Goal: Task Accomplishment & Management: Use online tool/utility

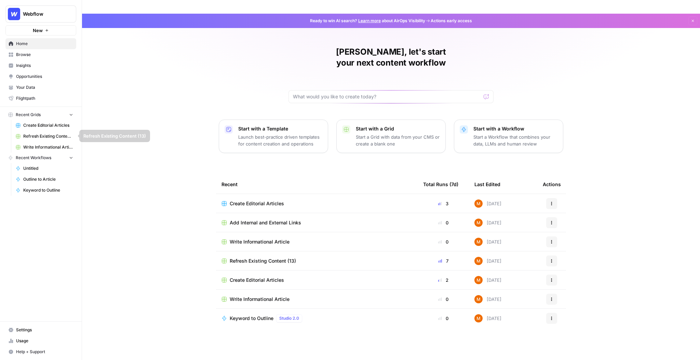
click at [43, 124] on span "Create Editorial Articles" at bounding box center [48, 125] width 50 height 6
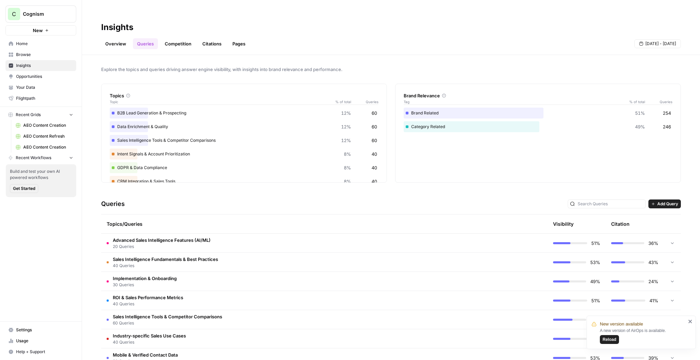
click at [50, 63] on span "Insights" at bounding box center [44, 66] width 57 height 6
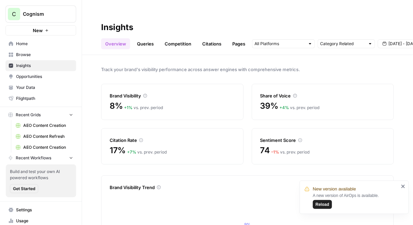
scroll to position [56, 0]
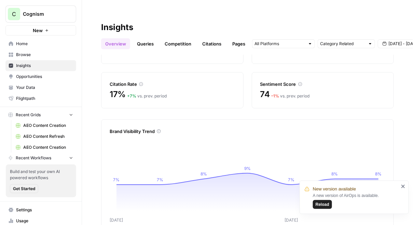
click at [404, 187] on icon "close" at bounding box center [403, 185] width 5 height 5
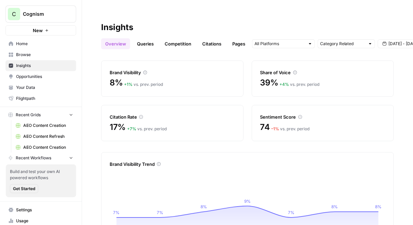
scroll to position [0, 0]
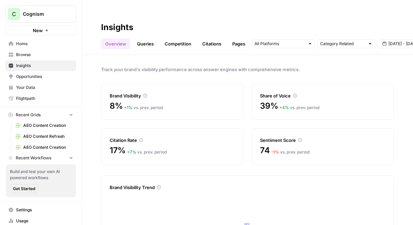
click at [241, 66] on div "Track your brand's visibility performance across answer engines with comprehens…" at bounding box center [247, 146] width 331 height 183
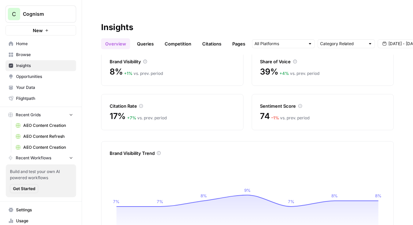
scroll to position [35, 0]
click at [348, 22] on h2 "Insights" at bounding box center [247, 27] width 293 height 11
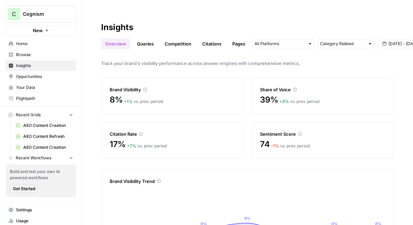
scroll to position [0, 0]
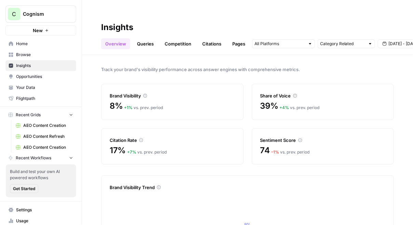
click at [295, 67] on div "Track your brand's visibility performance across answer engines with comprehens…" at bounding box center [247, 146] width 331 height 183
click at [170, 55] on div "Track your brand's visibility performance across answer engines with comprehens…" at bounding box center [247, 146] width 331 height 183
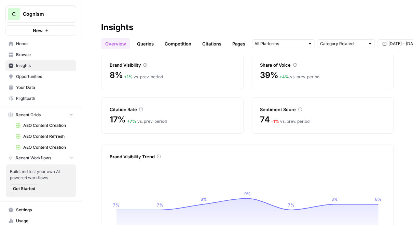
scroll to position [33, 0]
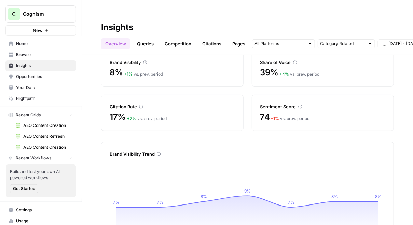
click at [186, 22] on h2 "Insights" at bounding box center [247, 27] width 293 height 11
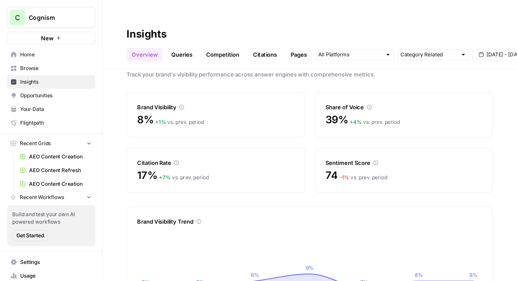
scroll to position [0, 0]
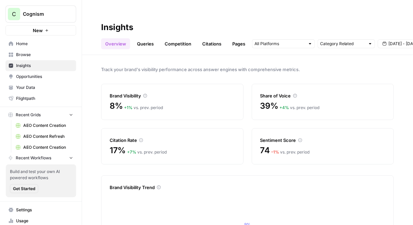
click at [395, 41] on span "Aug 30 - Sep 5" at bounding box center [404, 44] width 31 height 6
click at [387, 22] on h2 "Insights" at bounding box center [247, 27] width 293 height 11
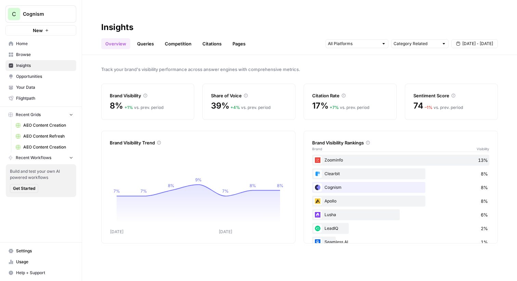
click at [353, 55] on div "Track your brand's visibility performance across answer engines with comprehens…" at bounding box center [299, 175] width 435 height 240
click at [297, 59] on div "Track your brand's visibility performance across answer engines with comprehens…" at bounding box center [299, 175] width 435 height 240
click at [419, 39] on div "Category Related" at bounding box center [419, 43] width 57 height 9
click at [417, 40] on input "text" at bounding box center [415, 43] width 45 height 7
click at [375, 40] on input "text" at bounding box center [353, 43] width 51 height 7
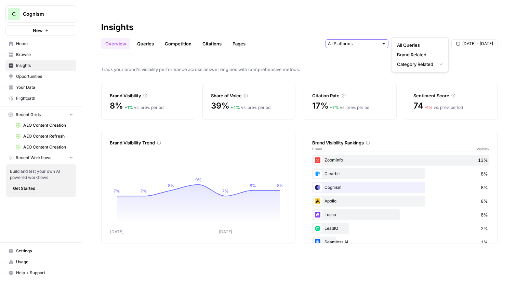
type input "Category Related"
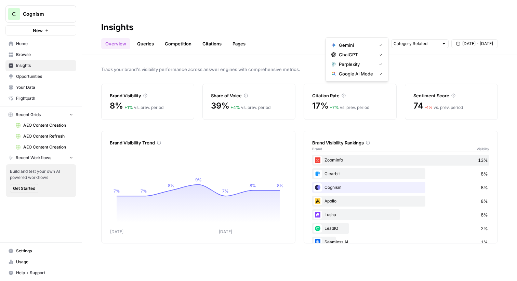
click at [382, 41] on div at bounding box center [383, 43] width 5 height 5
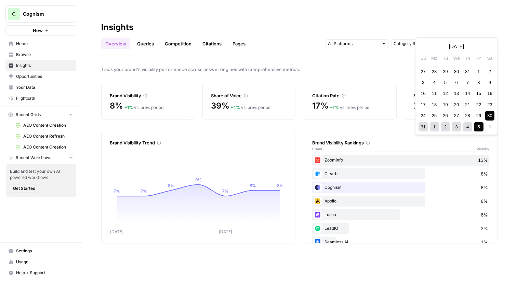
click at [474, 41] on span "Aug 30 - Sep 5" at bounding box center [477, 44] width 31 height 6
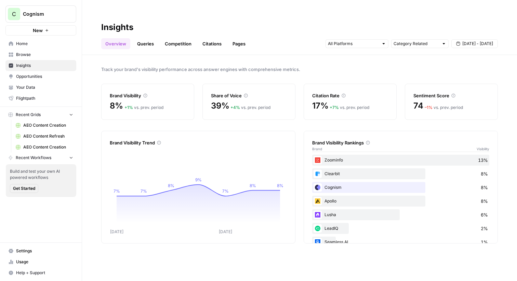
click at [329, 22] on h2 "Insights" at bounding box center [299, 27] width 396 height 11
click at [148, 38] on link "Queries" at bounding box center [145, 43] width 25 height 11
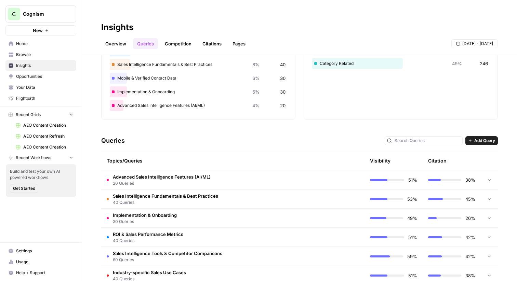
scroll to position [96, 0]
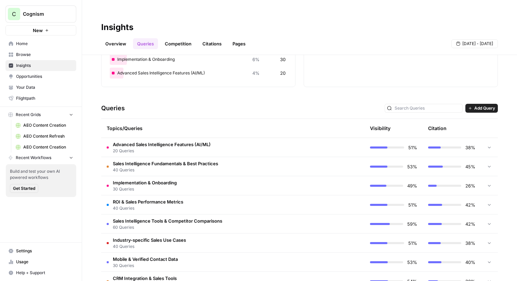
click at [190, 177] on td "Implementation & Onboarding 30 Queries" at bounding box center [203, 185] width 205 height 19
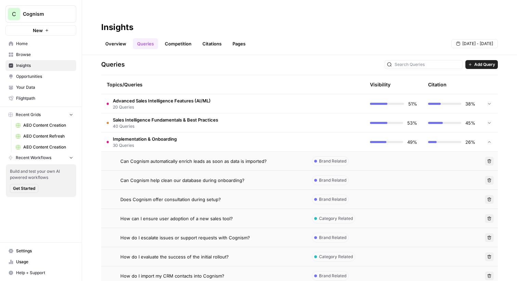
scroll to position [139, 0]
click at [162, 216] on span "How can I ensure user adoption of a new sales tool?" at bounding box center [176, 219] width 112 height 7
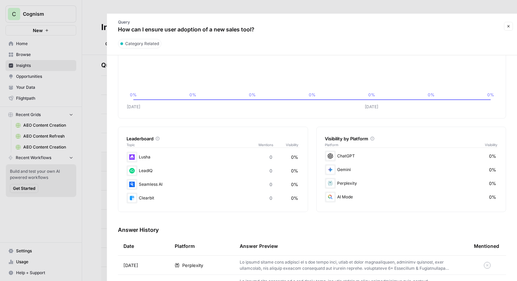
scroll to position [40, 0]
click at [209, 258] on td "Perplexity" at bounding box center [201, 265] width 65 height 19
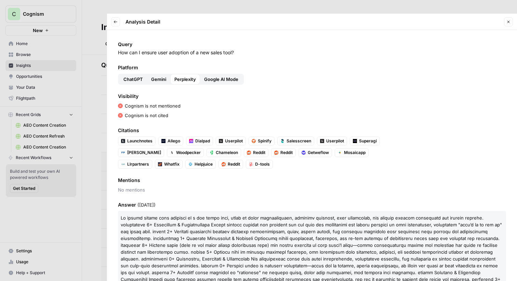
click at [134, 76] on span "ChatGPT" at bounding box center [132, 79] width 19 height 7
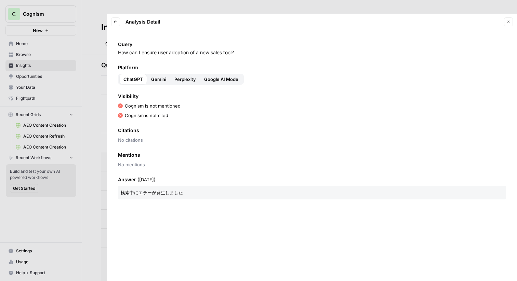
click at [156, 76] on span "Gemini" at bounding box center [158, 79] width 15 height 7
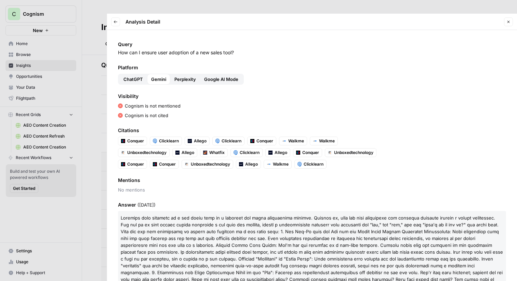
click at [186, 76] on span "Perplexity" at bounding box center [185, 79] width 22 height 7
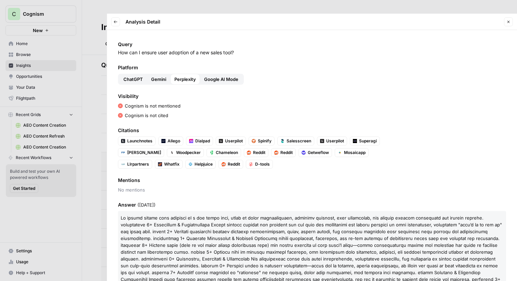
click at [224, 76] on span "Google AI Mode" at bounding box center [221, 79] width 34 height 7
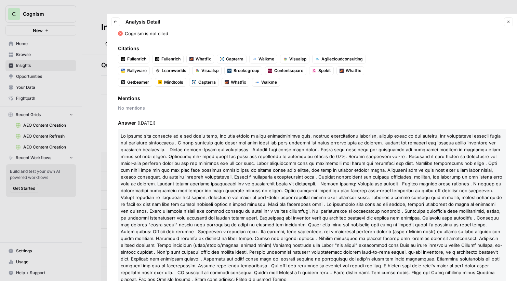
scroll to position [84, 0]
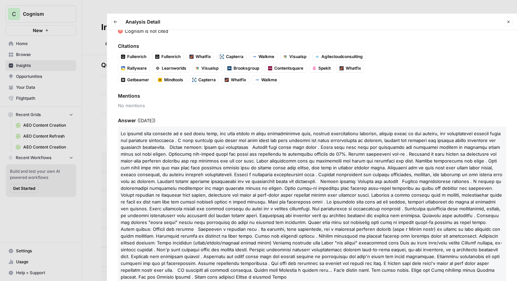
click at [104, 79] on div at bounding box center [258, 140] width 517 height 281
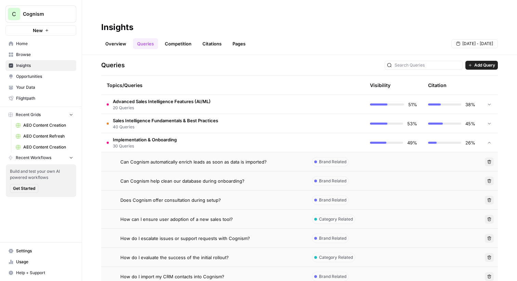
click at [217, 38] on link "Citations" at bounding box center [211, 43] width 27 height 11
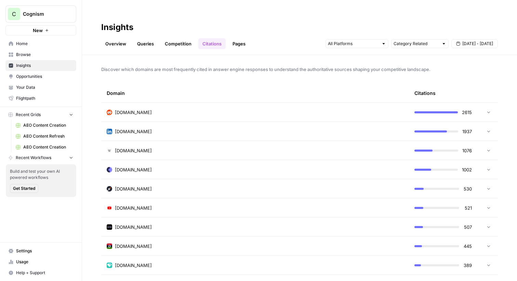
click at [237, 38] on link "Pages" at bounding box center [238, 43] width 21 height 11
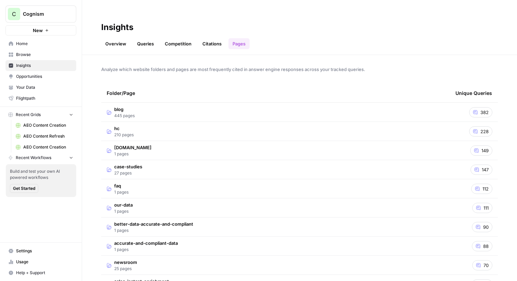
click at [261, 103] on td "blog 445 pages" at bounding box center [275, 112] width 348 height 19
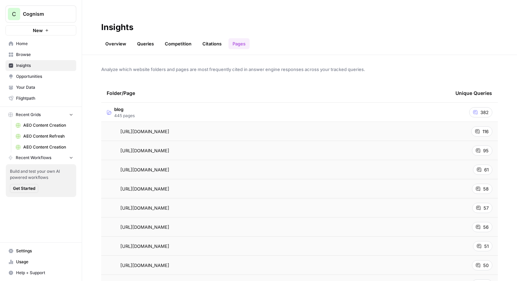
click at [31, 76] on span "Opportunities" at bounding box center [44, 76] width 57 height 6
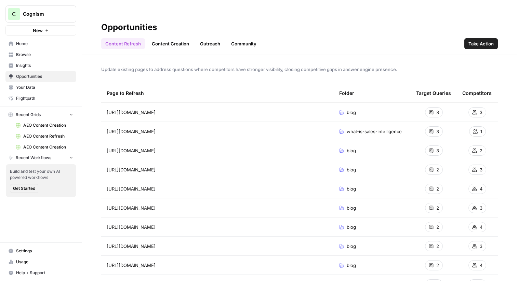
click at [172, 38] on link "Content Creation" at bounding box center [170, 43] width 45 height 11
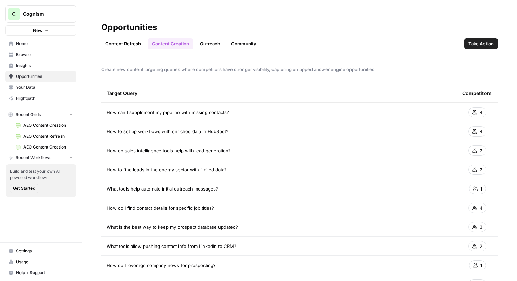
click at [209, 38] on link "Outreach" at bounding box center [210, 43] width 28 height 11
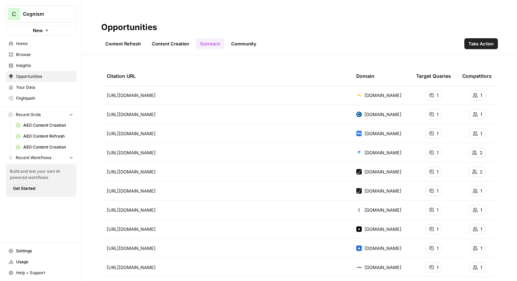
scroll to position [17, 0]
click at [237, 38] on link "Community" at bounding box center [243, 43] width 33 height 11
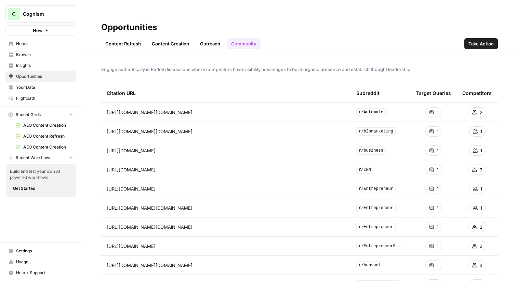
click at [119, 38] on link "Content Refresh" at bounding box center [123, 43] width 44 height 11
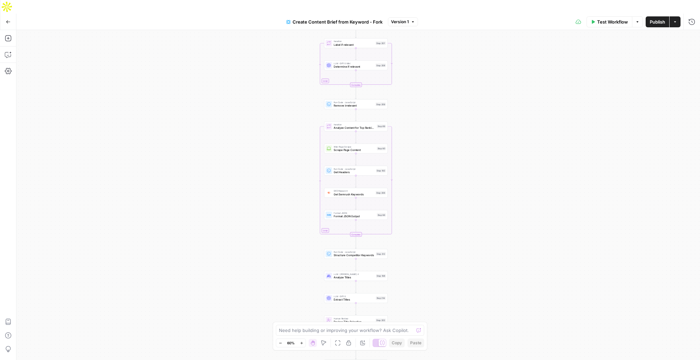
drag, startPoint x: 429, startPoint y: 136, endPoint x: 429, endPoint y: 83, distance: 53.3
click at [429, 83] on div "Workflow Set Inputs Inputs Google Search Perform Google Search Step 51 Loop Ite…" at bounding box center [357, 202] width 683 height 344
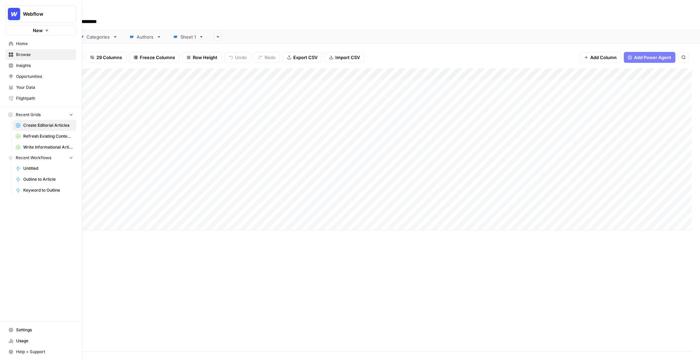
click at [37, 34] on button "New" at bounding box center [40, 30] width 71 height 10
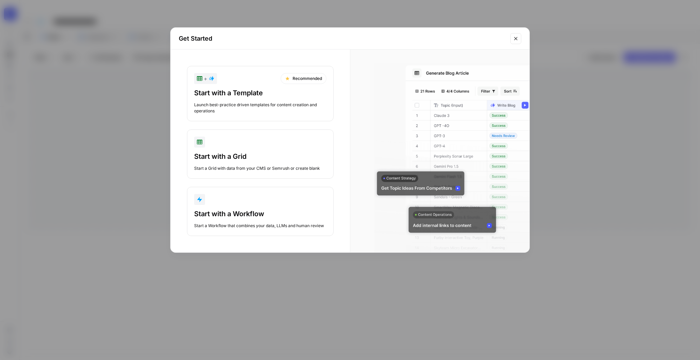
click at [266, 112] on div "Launch best-practice driven templates for content creation and operations" at bounding box center [260, 108] width 132 height 12
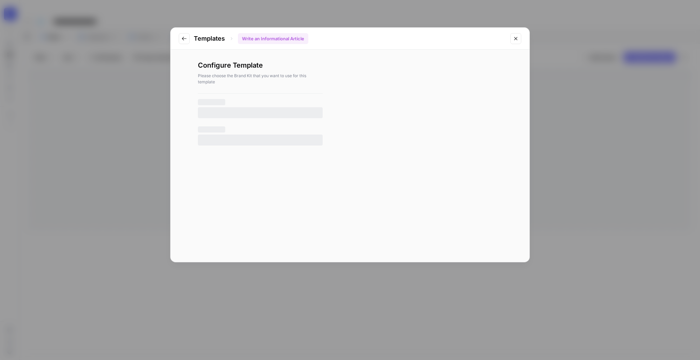
click at [552, 70] on div "Templates Write an Informational Article Configure Template Please choose the B…" at bounding box center [350, 180] width 700 height 360
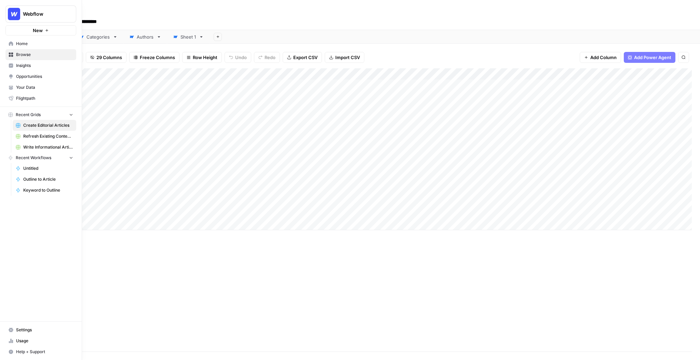
click at [31, 135] on span "Refresh Existing Content (13)" at bounding box center [48, 136] width 50 height 6
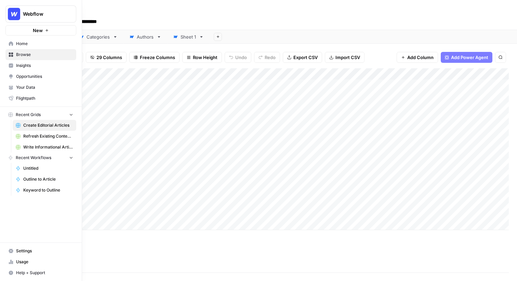
click at [26, 90] on span "Your Data" at bounding box center [44, 87] width 57 height 6
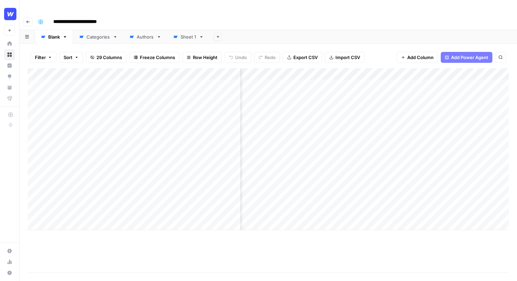
scroll to position [0, 133]
click at [415, 82] on div "Add Column" at bounding box center [268, 149] width 481 height 162
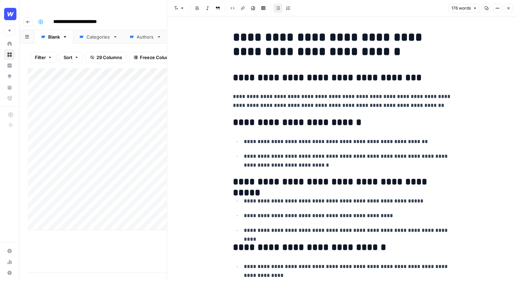
click at [509, 6] on button "Close" at bounding box center [508, 8] width 9 height 9
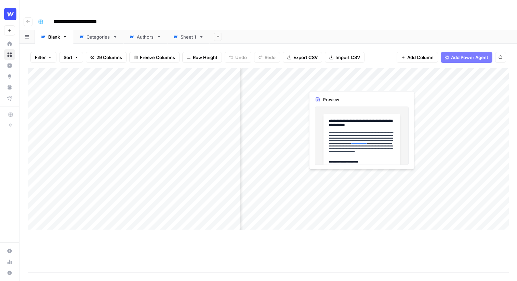
scroll to position [0, 358]
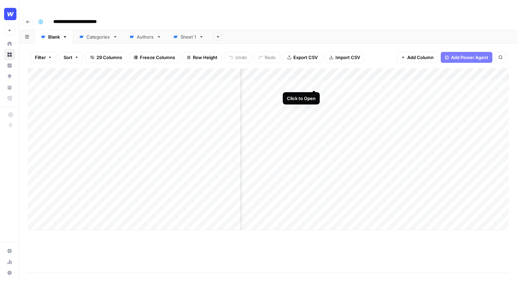
click at [315, 82] on div "Add Column" at bounding box center [268, 149] width 481 height 162
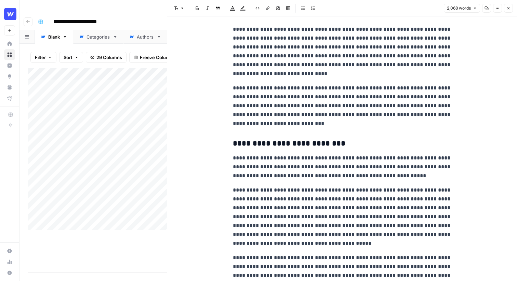
scroll to position [746, 0]
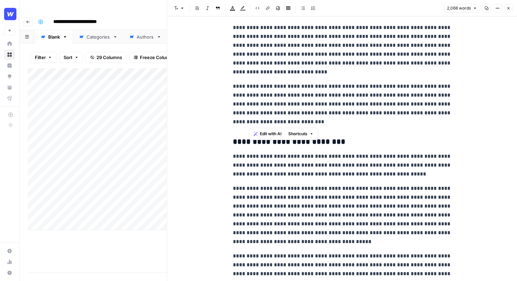
drag, startPoint x: 289, startPoint y: 121, endPoint x: 247, endPoint y: 102, distance: 45.9
click at [247, 102] on p "**********" at bounding box center [342, 104] width 219 height 44
click at [259, 136] on span "Edit with AI" at bounding box center [269, 134] width 22 height 6
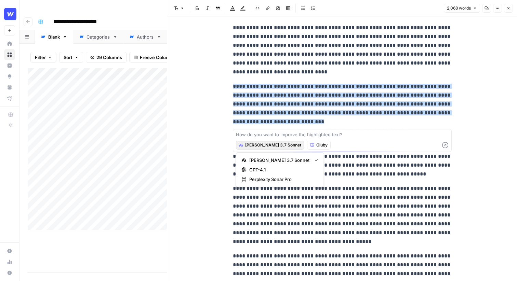
click at [266, 144] on span "Claude 3.7 Sonnet" at bounding box center [273, 145] width 56 height 6
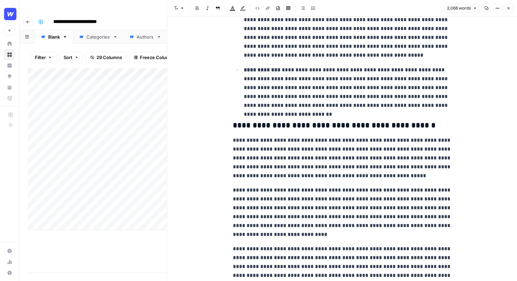
scroll to position [390, 0]
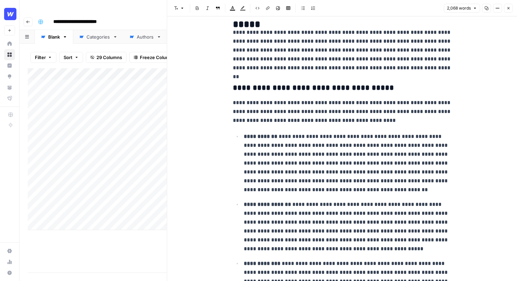
click at [371, 85] on h3 "**********" at bounding box center [342, 88] width 219 height 10
click at [509, 6] on icon "button" at bounding box center [508, 8] width 4 height 4
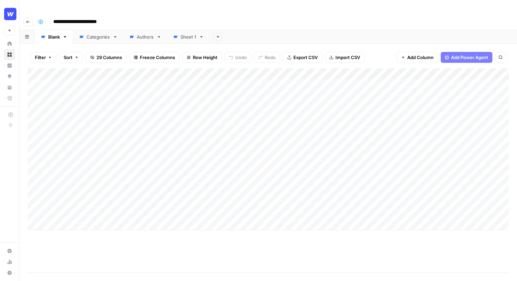
click at [315, 68] on div "Add Column" at bounding box center [268, 149] width 481 height 162
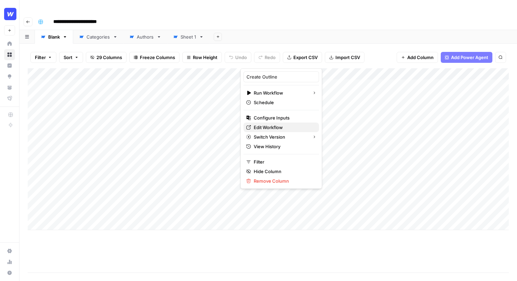
click at [269, 126] on span "Edit Workflow" at bounding box center [283, 127] width 60 height 7
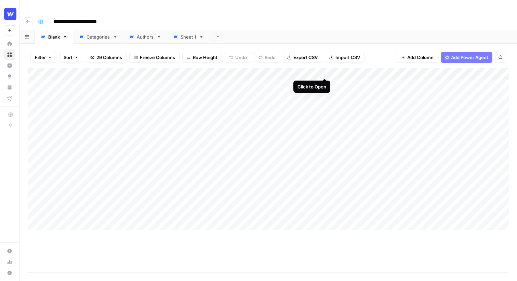
click at [322, 70] on div "Add Column" at bounding box center [268, 149] width 481 height 162
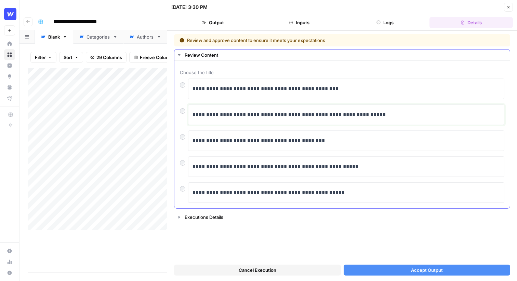
click at [270, 112] on p "**********" at bounding box center [345, 114] width 307 height 9
click at [271, 140] on p "**********" at bounding box center [345, 140] width 307 height 9
click at [329, 138] on p "**********" at bounding box center [345, 140] width 307 height 9
click at [397, 269] on button "Accept Output" at bounding box center [426, 270] width 167 height 11
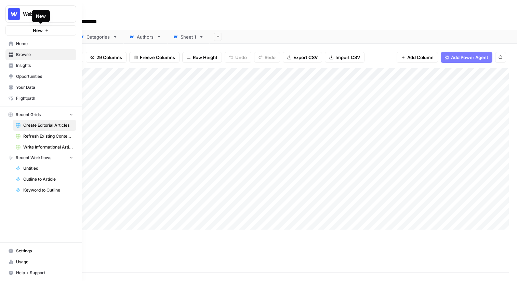
click at [29, 31] on button "New" at bounding box center [40, 30] width 71 height 10
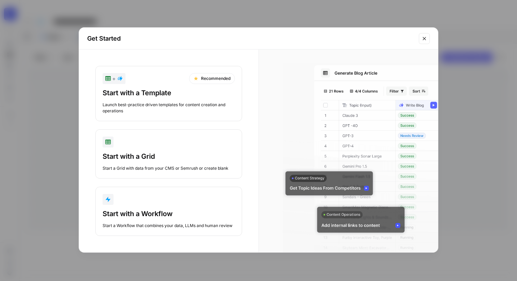
click at [147, 104] on div "Launch best-practice driven templates for content creation and operations" at bounding box center [168, 108] width 132 height 12
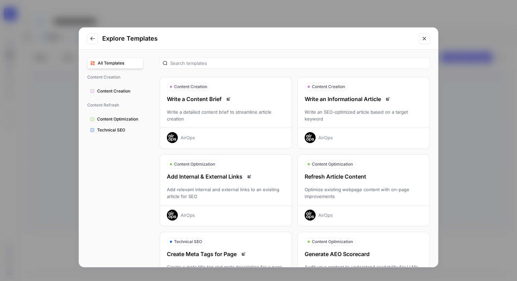
click at [351, 116] on div "Write an SEO-optimized article based on a target keyword" at bounding box center [364, 116] width 132 height 14
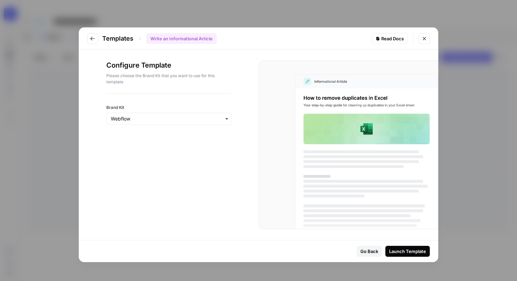
click at [415, 255] on button "Launch Template" at bounding box center [407, 251] width 44 height 11
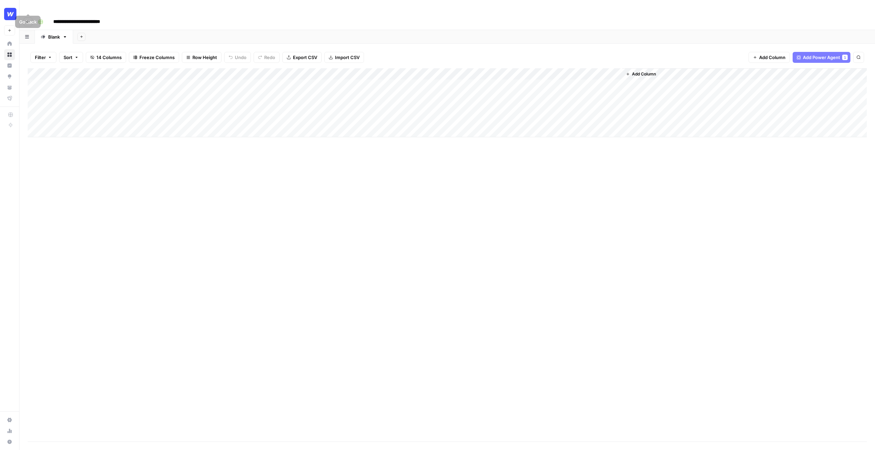
click at [29, 20] on icon "button" at bounding box center [28, 22] width 4 height 4
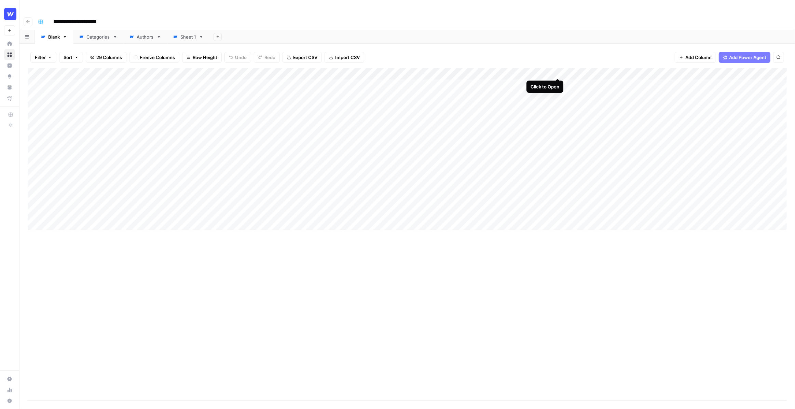
click at [557, 72] on div "Add Column" at bounding box center [407, 149] width 759 height 162
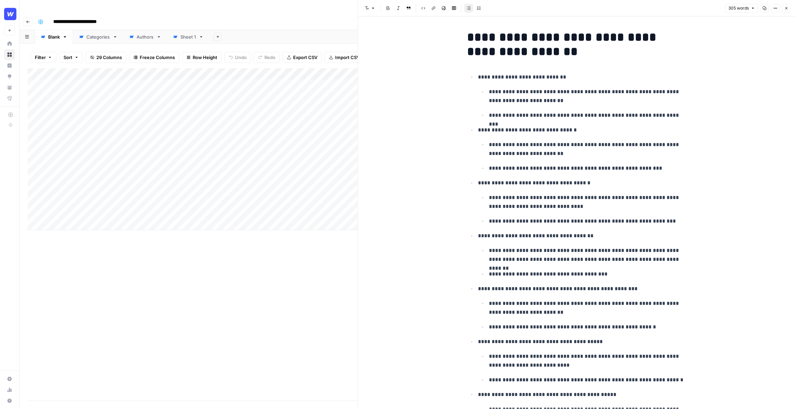
drag, startPoint x: 554, startPoint y: 105, endPoint x: 554, endPoint y: 101, distance: 4.1
click at [554, 105] on ul "**********" at bounding box center [582, 103] width 208 height 33
click at [554, 101] on p "**********" at bounding box center [587, 96] width 197 height 18
click at [552, 100] on p "**********" at bounding box center [587, 96] width 197 height 18
drag, startPoint x: 555, startPoint y: 100, endPoint x: 492, endPoint y: 91, distance: 63.4
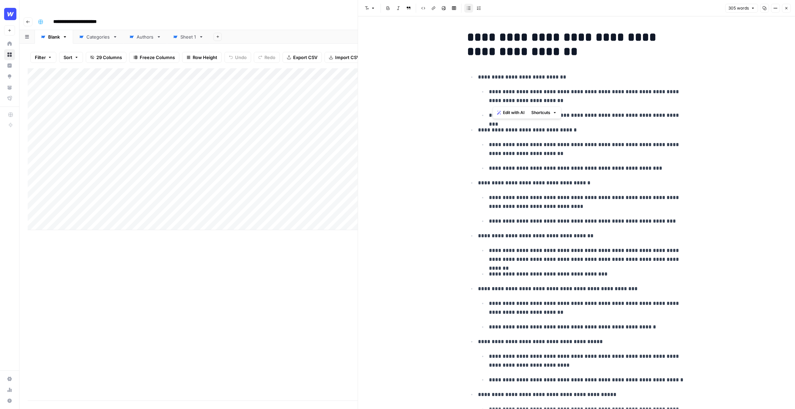
click at [492, 91] on p "**********" at bounding box center [587, 96] width 197 height 18
click at [510, 111] on span "Edit with AI" at bounding box center [514, 113] width 22 height 6
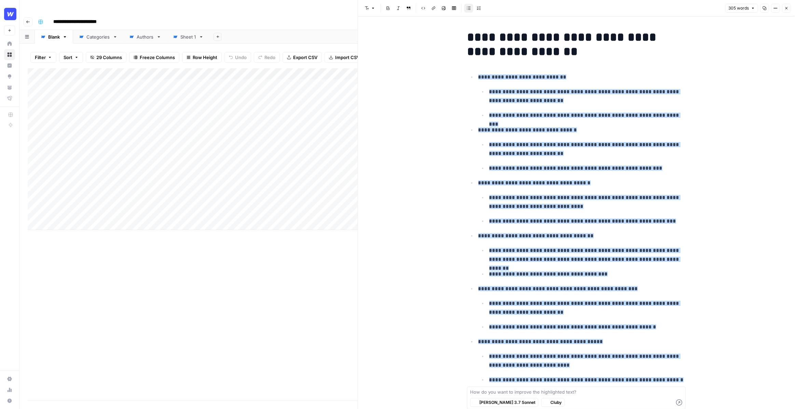
scroll to position [151, 0]
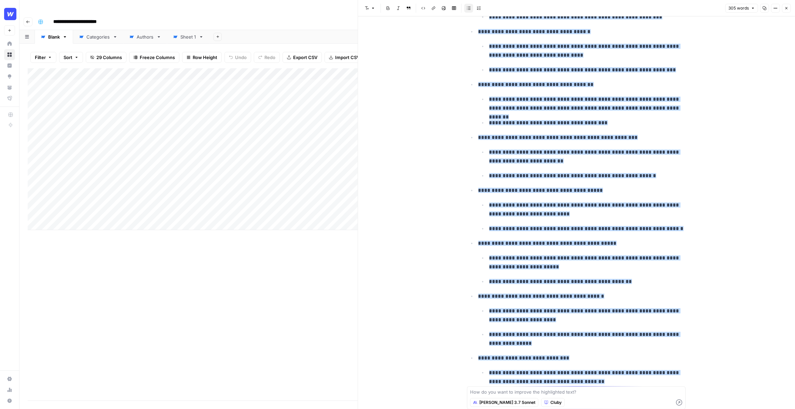
click at [552, 142] on li "**********" at bounding box center [581, 156] width 210 height 47
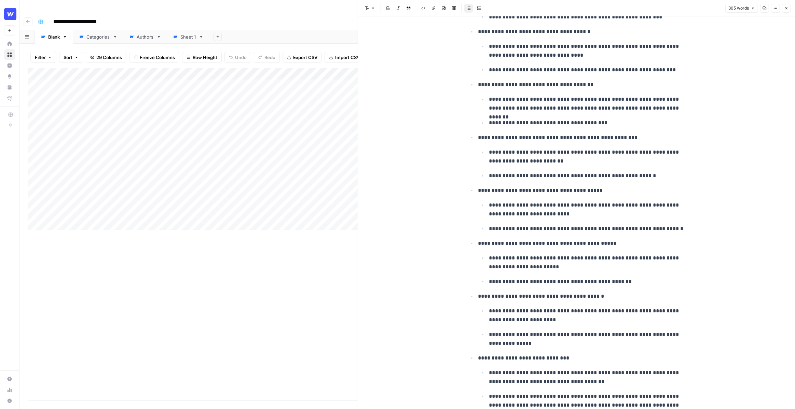
scroll to position [0, 0]
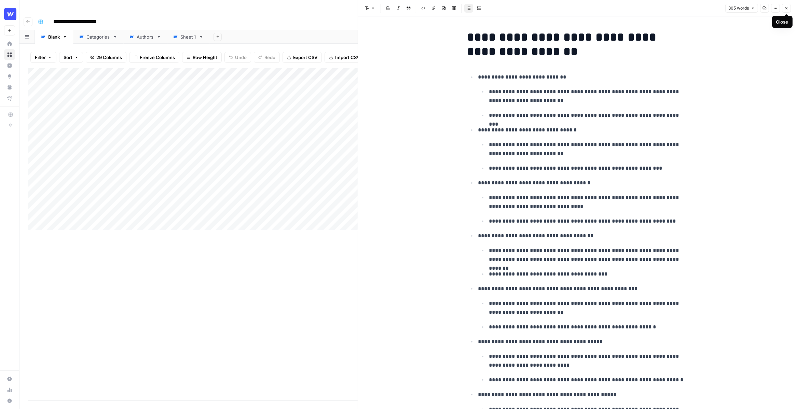
click at [699, 8] on icon "button" at bounding box center [786, 8] width 4 height 4
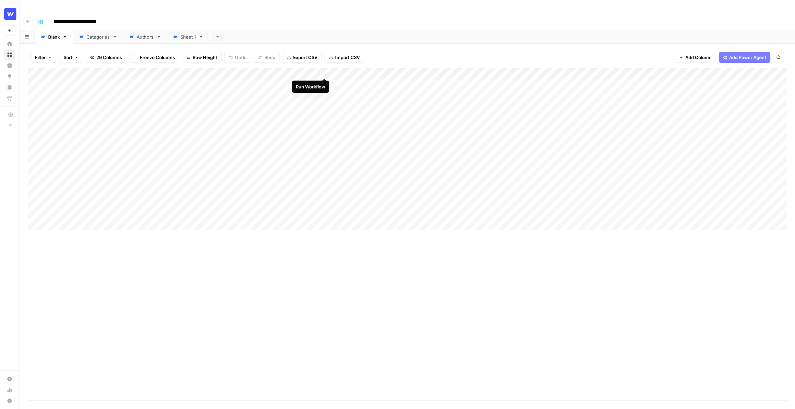
click at [324, 71] on div "Add Column" at bounding box center [407, 149] width 759 height 162
click at [462, 83] on div "Add Column" at bounding box center [407, 149] width 759 height 162
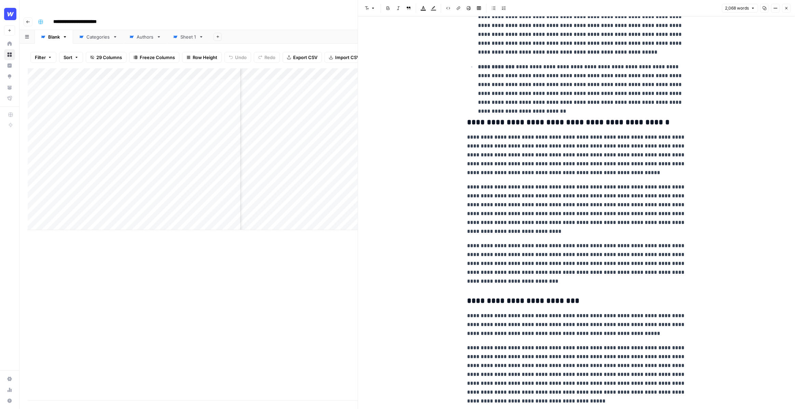
scroll to position [599, 0]
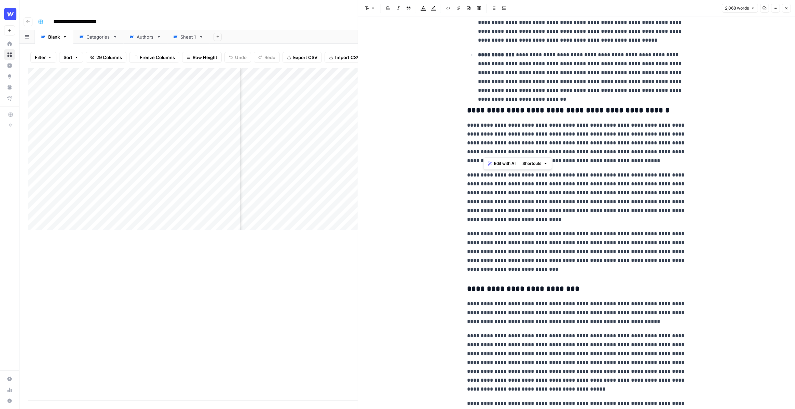
drag, startPoint x: 592, startPoint y: 155, endPoint x: 482, endPoint y: 143, distance: 111.3
click at [482, 143] on p "**********" at bounding box center [576, 143] width 219 height 44
click at [493, 125] on p "**********" at bounding box center [576, 143] width 219 height 44
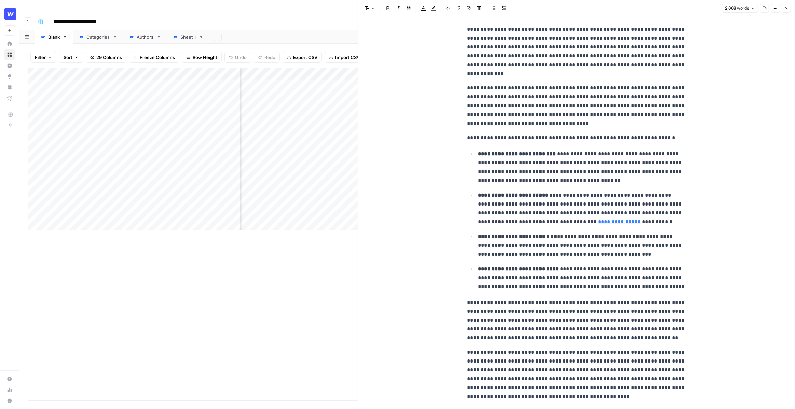
scroll to position [1177, 0]
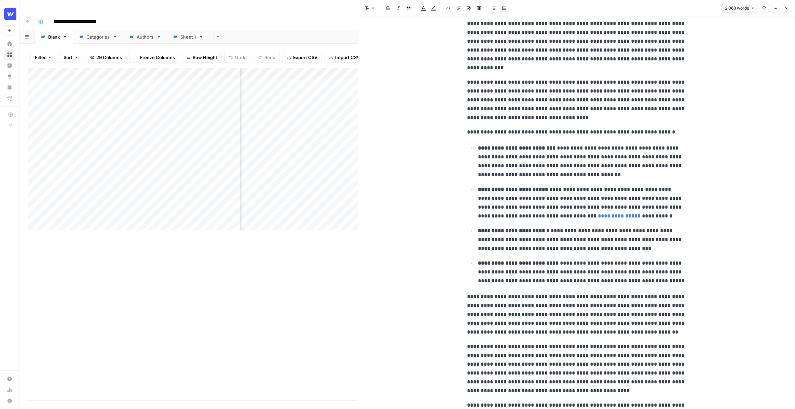
click at [699, 11] on button "Close" at bounding box center [786, 8] width 9 height 9
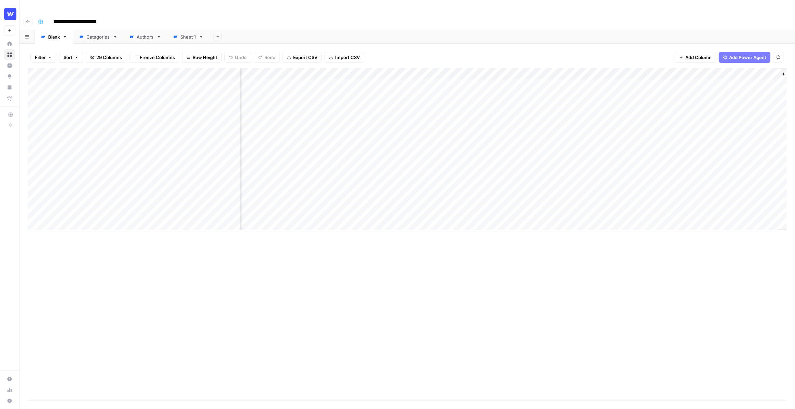
scroll to position [0, 757]
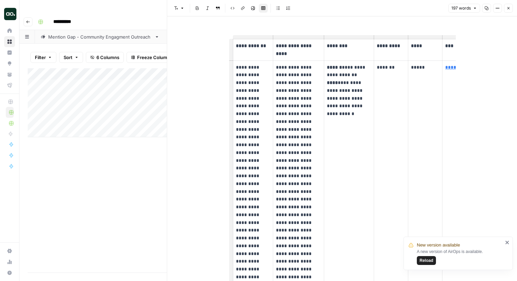
click at [512, 9] on button "Close" at bounding box center [508, 8] width 9 height 9
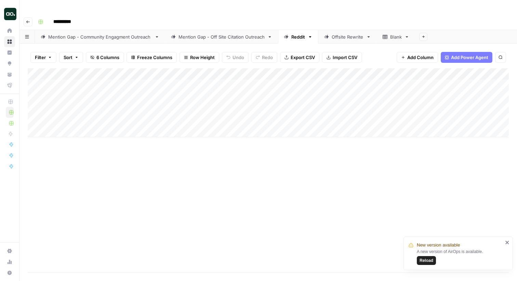
click at [221, 33] on div "Mention Gap - Off Site Citation Outreach" at bounding box center [221, 36] width 86 height 7
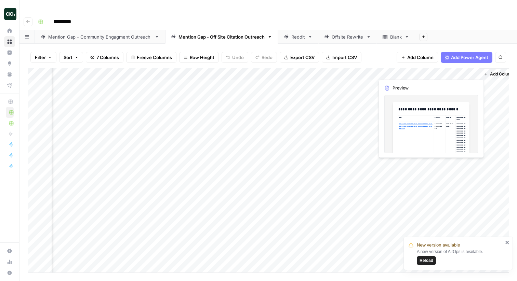
scroll to position [0, 157]
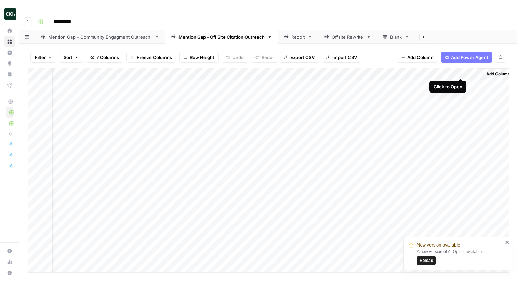
click at [461, 72] on div "Add Column" at bounding box center [268, 170] width 481 height 204
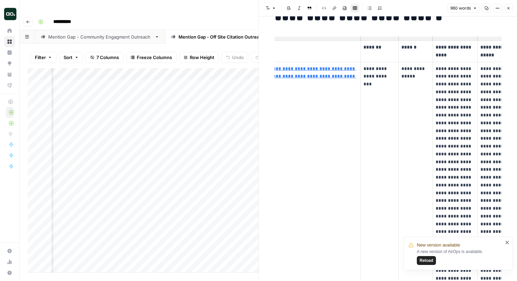
scroll to position [0, 54]
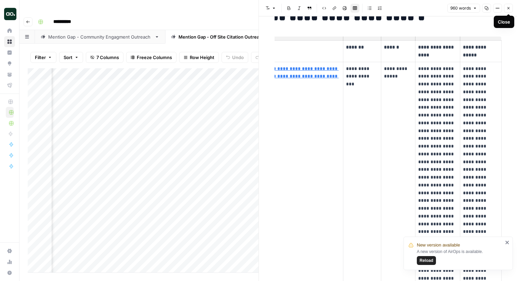
click at [509, 10] on button "Close" at bounding box center [508, 8] width 9 height 9
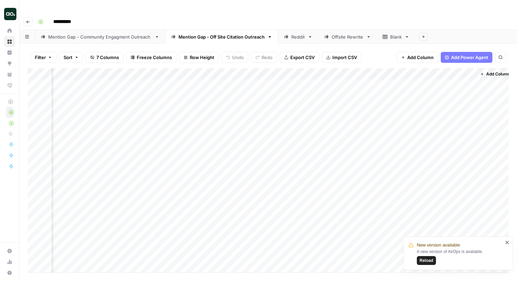
scroll to position [0, 154]
click at [295, 33] on div "Reddit" at bounding box center [298, 36] width 14 height 7
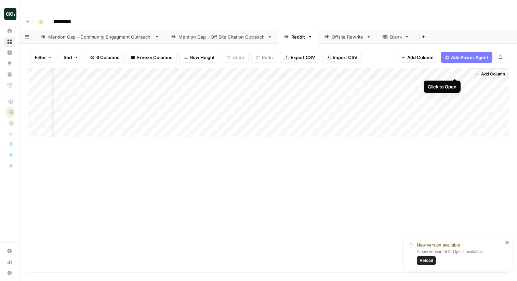
click at [455, 70] on div "Add Column" at bounding box center [268, 102] width 481 height 69
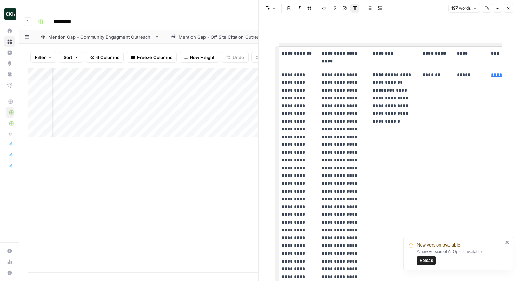
scroll to position [28, 0]
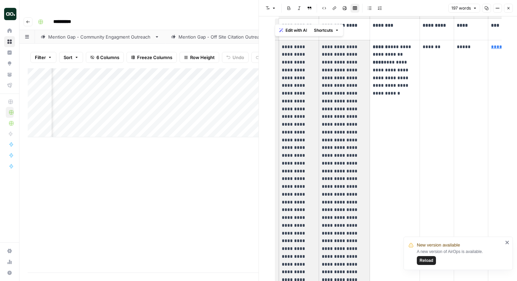
drag, startPoint x: 281, startPoint y: 46, endPoint x: 318, endPoint y: 141, distance: 102.2
click at [318, 141] on td "**********" at bounding box center [298, 206] width 40 height 332
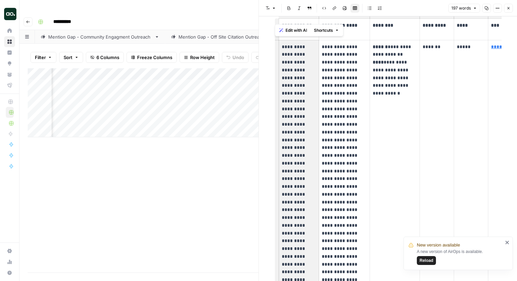
click at [306, 94] on p "**********" at bounding box center [299, 206] width 34 height 327
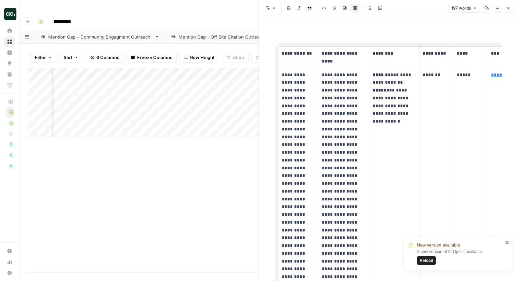
scroll to position [0, 21]
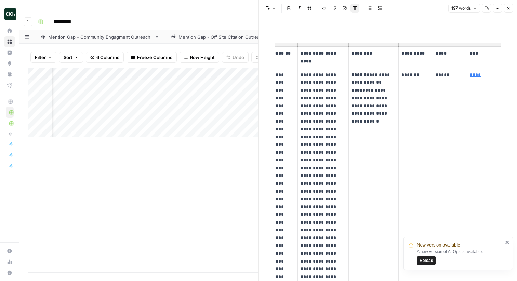
click at [507, 10] on icon "button" at bounding box center [508, 8] width 4 height 4
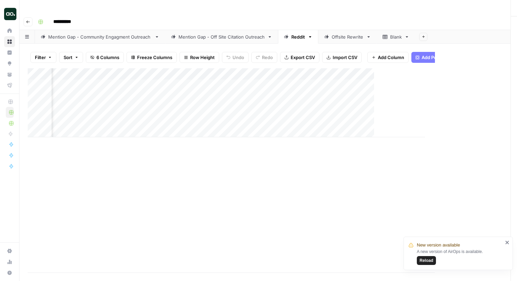
scroll to position [0, 67]
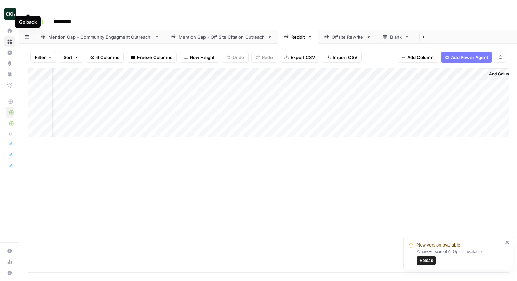
click at [28, 20] on icon "button" at bounding box center [28, 22] width 4 height 4
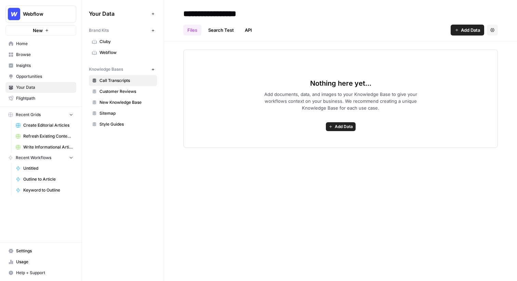
click at [105, 55] on span "Webflow" at bounding box center [126, 53] width 54 height 6
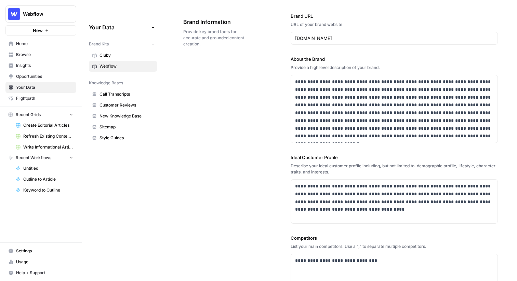
scroll to position [49, 0]
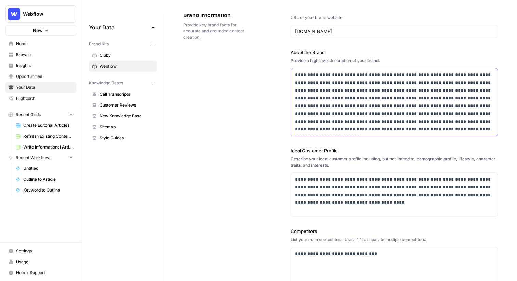
click at [327, 92] on p "**********" at bounding box center [394, 102] width 198 height 62
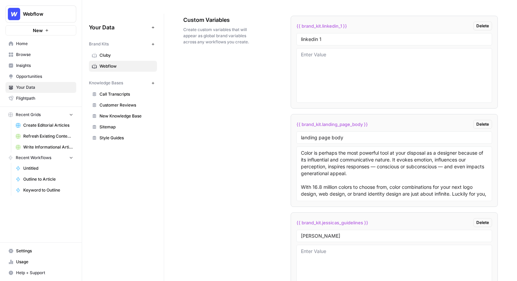
scroll to position [1123, 0]
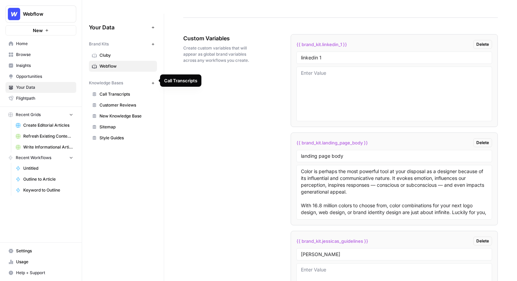
click at [113, 89] on link "Call Transcripts" at bounding box center [123, 94] width 68 height 11
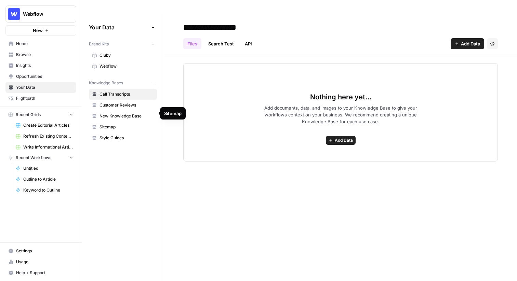
click at [119, 124] on span "Sitemap" at bounding box center [126, 127] width 54 height 6
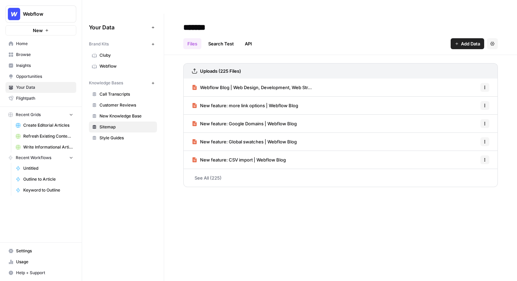
click at [470, 40] on span "Add Data" at bounding box center [470, 43] width 19 height 7
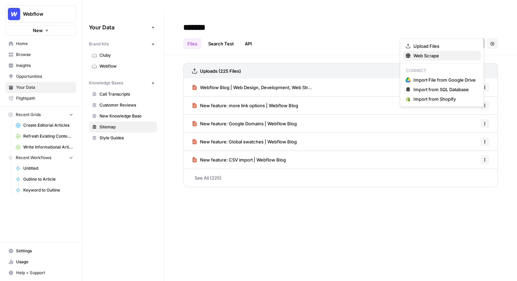
click at [438, 57] on span "Web Scrape" at bounding box center [444, 55] width 62 height 7
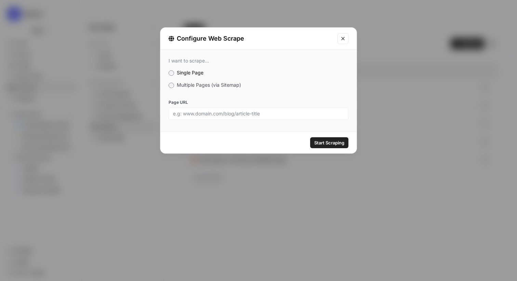
click at [196, 84] on span "Multiple Pages (via Sitemap)" at bounding box center [209, 85] width 64 height 6
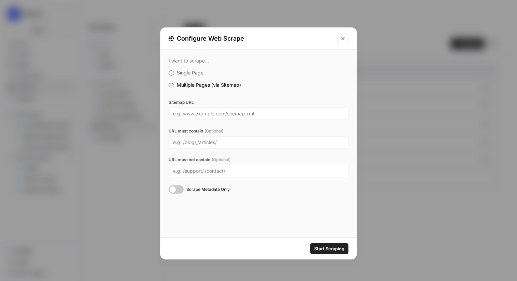
click at [341, 40] on icon "Close modal" at bounding box center [342, 38] width 3 height 3
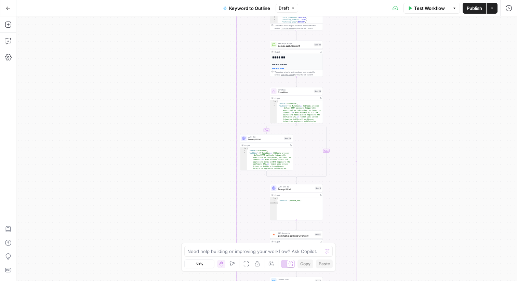
drag, startPoint x: 357, startPoint y: 148, endPoint x: 371, endPoint y: 275, distance: 127.3
click at [372, 275] on div "true false Workflow Set Inputs Inputs LLM · GPT-4o Search Query Step 40 Output …" at bounding box center [266, 148] width 500 height 265
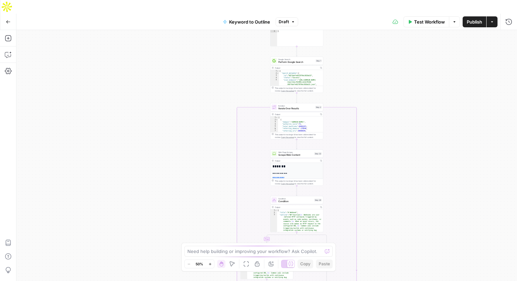
drag, startPoint x: 361, startPoint y: 60, endPoint x: 361, endPoint y: 154, distance: 93.6
click at [361, 154] on div "true false Workflow Set Inputs Inputs LLM · GPT-4o Search Query Step 40 Output …" at bounding box center [266, 162] width 500 height 265
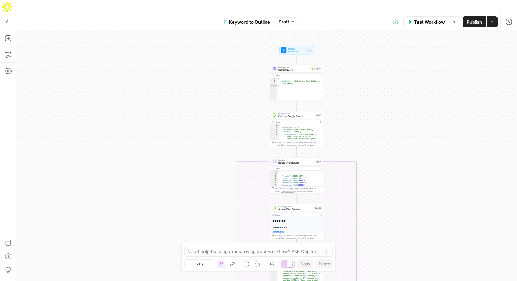
drag, startPoint x: 361, startPoint y: 59, endPoint x: 361, endPoint y: 162, distance: 102.5
click at [361, 162] on div "true false Workflow Set Inputs Inputs LLM · GPT-4o Search Query Step 40 Output …" at bounding box center [266, 162] width 500 height 265
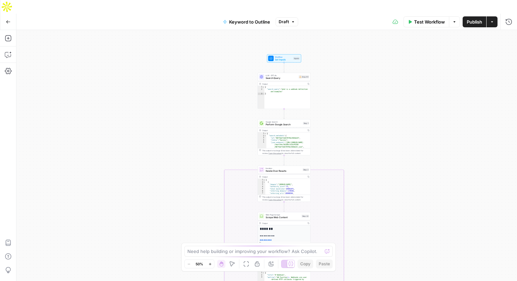
drag, startPoint x: 369, startPoint y: 133, endPoint x: 356, endPoint y: 87, distance: 46.8
click at [356, 87] on div "true false Workflow Set Inputs Inputs LLM · GPT-4o Search Query Step 40 Output …" at bounding box center [266, 162] width 500 height 265
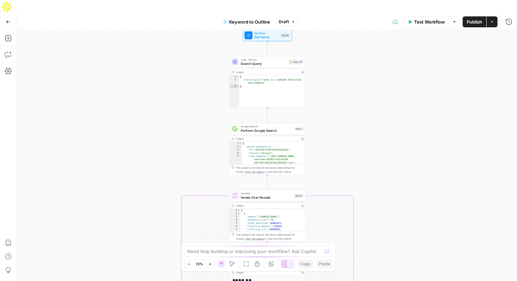
drag, startPoint x: 363, startPoint y: 90, endPoint x: 339, endPoint y: 113, distance: 33.4
click at [339, 113] on div "true false Workflow Set Inputs Inputs LLM · GPT-4o Search Query Step 40 Output …" at bounding box center [266, 162] width 500 height 265
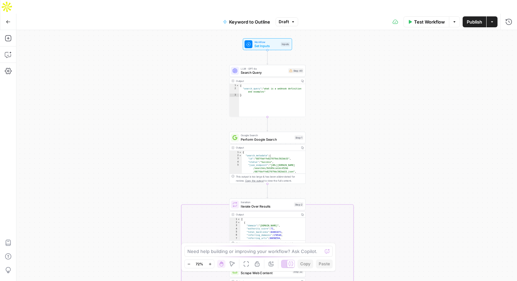
drag, startPoint x: 339, startPoint y: 113, endPoint x: 339, endPoint y: 121, distance: 8.5
click at [339, 121] on div "true false Workflow Set Inputs Inputs LLM · GPT-4o Search Query Step 40 Output …" at bounding box center [266, 162] width 500 height 265
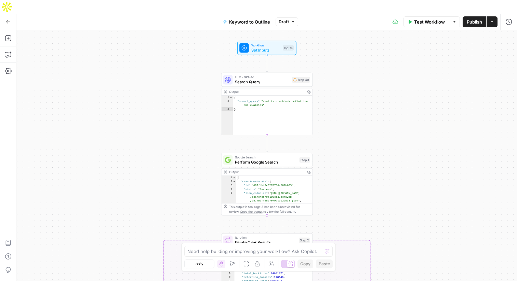
drag, startPoint x: 327, startPoint y: 73, endPoint x: 326, endPoint y: 100, distance: 27.0
click at [326, 100] on div "true false Workflow Set Inputs Inputs LLM · GPT-4o Search Query Step 40 Output …" at bounding box center [266, 162] width 500 height 265
click at [6, 49] on button "Copilot" at bounding box center [8, 54] width 11 height 11
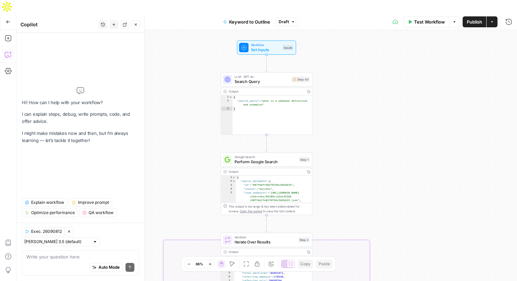
click at [54, 206] on span "Explain workflow" at bounding box center [47, 203] width 33 height 6
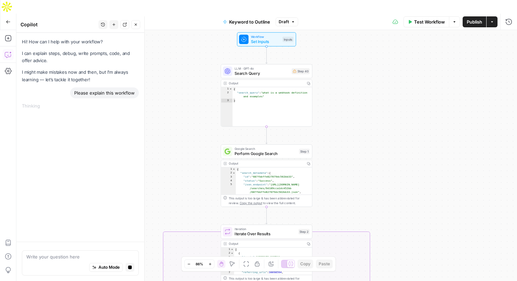
drag, startPoint x: 334, startPoint y: 90, endPoint x: 334, endPoint y: 70, distance: 19.5
click at [334, 70] on div "true false Workflow Set Inputs Inputs LLM · GPT-4o Search Query Step 40 Output …" at bounding box center [266, 162] width 500 height 265
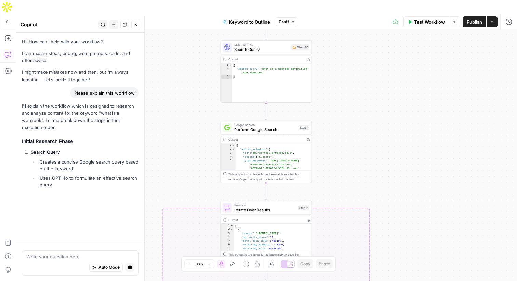
drag, startPoint x: 343, startPoint y: 120, endPoint x: 343, endPoint y: 104, distance: 15.4
click at [343, 104] on div "true false Workflow Set Inputs Inputs LLM · GPT-4o Search Query Step 40 Output …" at bounding box center [266, 162] width 500 height 265
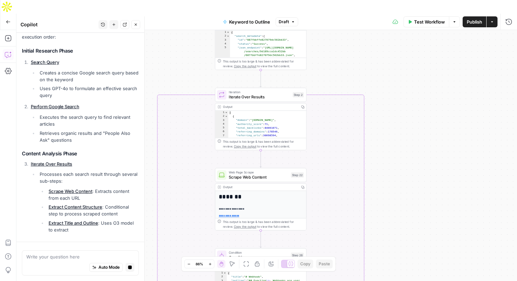
drag, startPoint x: 344, startPoint y: 164, endPoint x: 338, endPoint y: 53, distance: 110.9
click at [339, 52] on div "true false Workflow Set Inputs Inputs LLM · GPT-4o Search Query Step 40 Output …" at bounding box center [266, 162] width 500 height 265
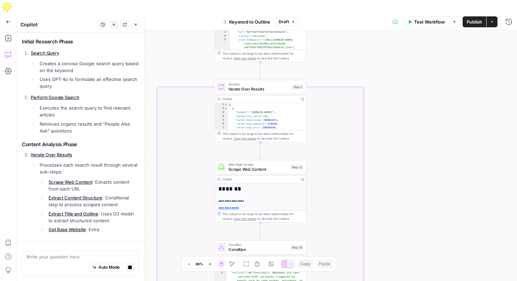
drag, startPoint x: 338, startPoint y: 53, endPoint x: 338, endPoint y: 34, distance: 19.1
click at [338, 34] on div "true false Workflow Set Inputs Inputs LLM · GPT-4o Search Query Step 40 Output …" at bounding box center [266, 162] width 500 height 265
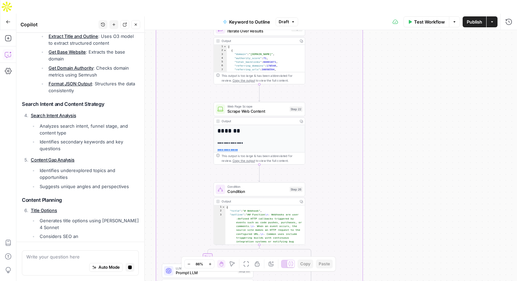
drag, startPoint x: 384, startPoint y: 115, endPoint x: 383, endPoint y: 70, distance: 45.1
click at [383, 70] on div "true false Workflow Set Inputs Inputs LLM · GPT-4o Search Query Step 40 Output …" at bounding box center [266, 162] width 500 height 265
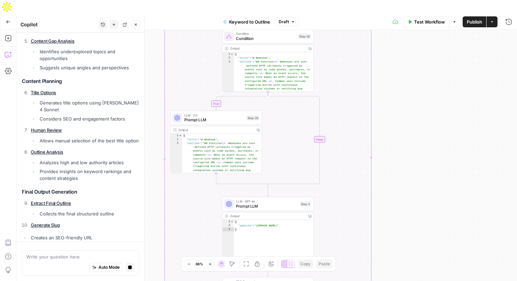
drag, startPoint x: 402, startPoint y: 173, endPoint x: 410, endPoint y: 20, distance: 153.3
click at [410, 30] on div "true false Workflow Set Inputs Inputs LLM · GPT-4o Search Query Step 40 Output …" at bounding box center [266, 162] width 500 height 265
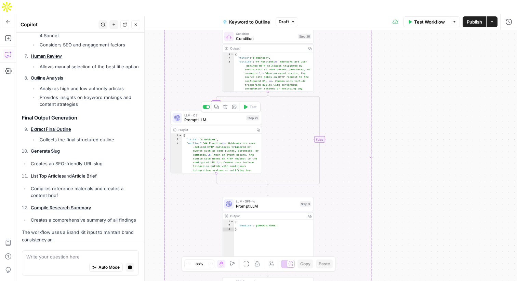
click at [224, 117] on span "Prompt LLM" at bounding box center [214, 120] width 60 height 6
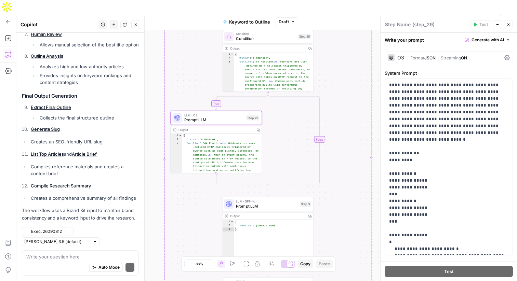
scroll to position [512, 0]
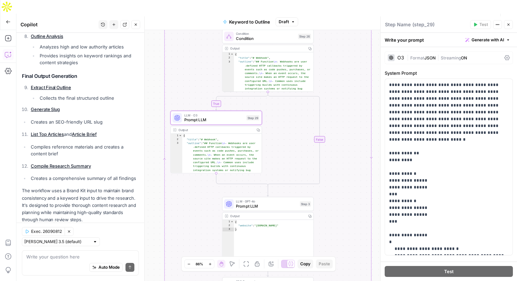
click at [508, 27] on button "Close" at bounding box center [508, 24] width 9 height 9
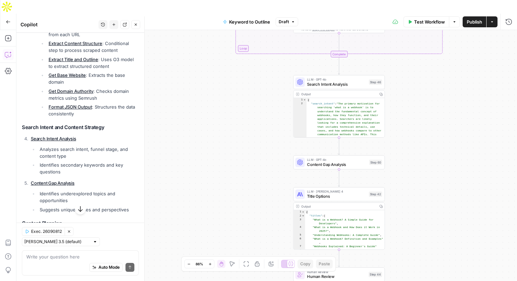
scroll to position [250, 0]
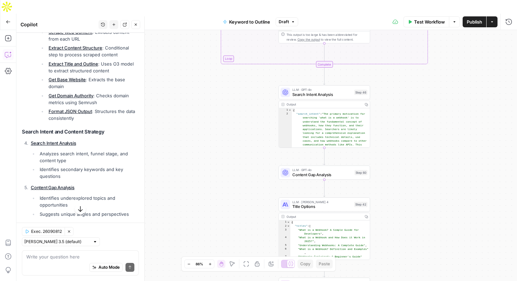
drag, startPoint x: 261, startPoint y: 166, endPoint x: 246, endPoint y: 97, distance: 70.7
click at [246, 96] on div "true false Workflow Set Inputs Inputs LLM · GPT-4o Search Query Step 40 Output …" at bounding box center [266, 162] width 500 height 265
click at [312, 92] on span "Search Intent Analysis" at bounding box center [321, 95] width 59 height 6
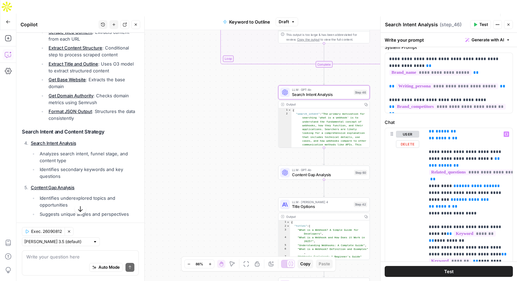
scroll to position [410, 0]
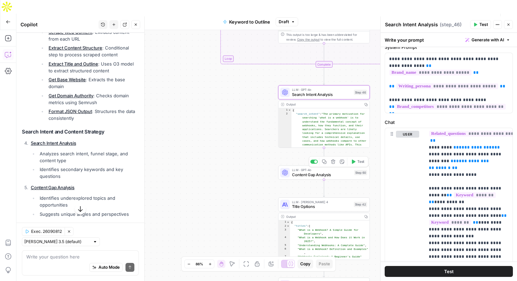
click at [329, 172] on span "Content Gap Analysis" at bounding box center [322, 175] width 60 height 6
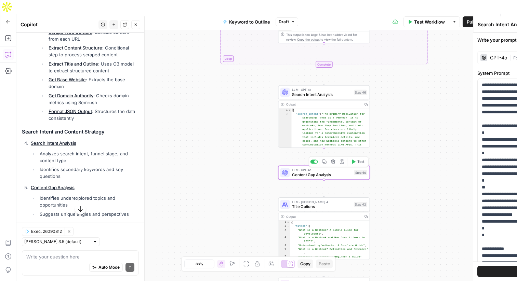
type textarea "Content Gap Analysis"
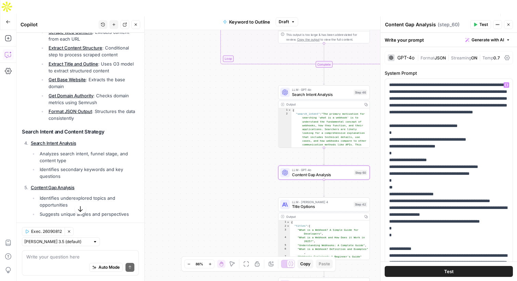
click at [402, 59] on div "GPT-4o" at bounding box center [405, 57] width 17 height 5
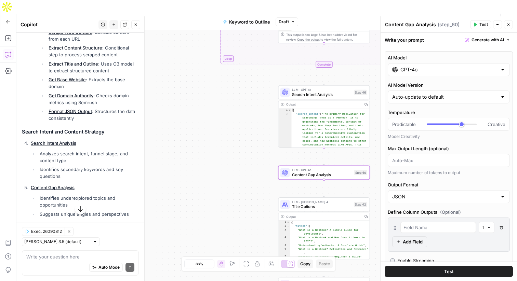
click at [409, 68] on input "GPT-4o" at bounding box center [448, 69] width 97 height 7
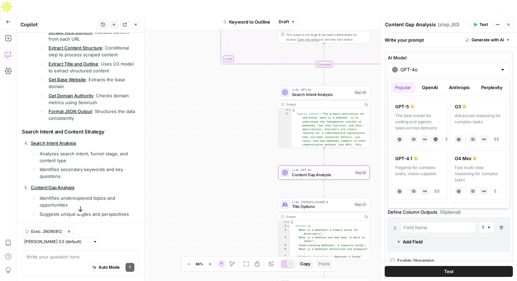
click at [429, 90] on button "OpenAI" at bounding box center [429, 87] width 24 height 11
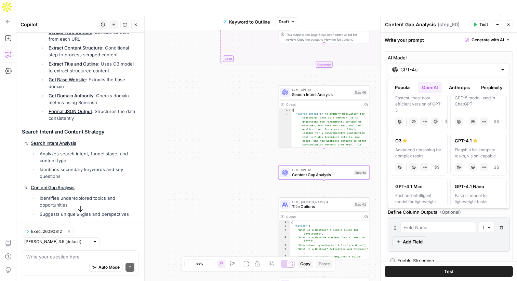
scroll to position [76, 0]
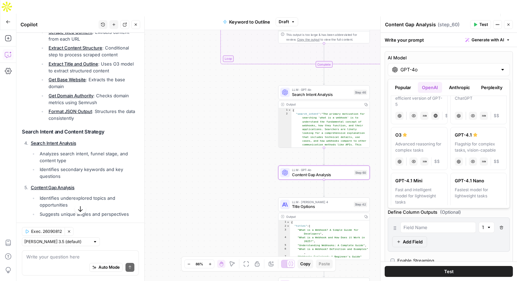
click at [465, 84] on button "Anthropic" at bounding box center [458, 87] width 29 height 11
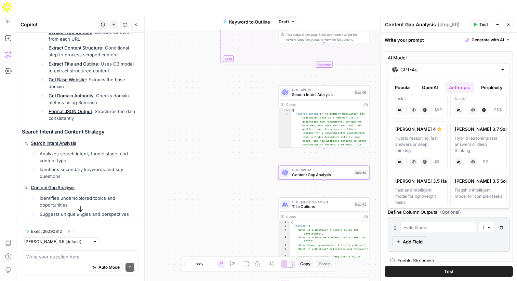
scroll to position [0, 0]
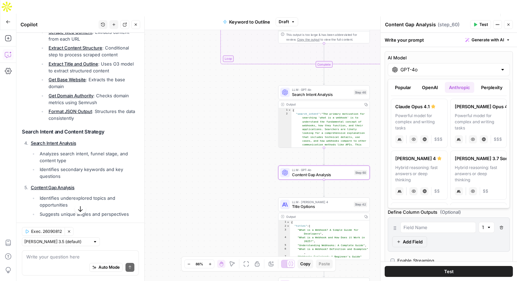
click at [484, 90] on button "Perplexity" at bounding box center [492, 87] width 30 height 11
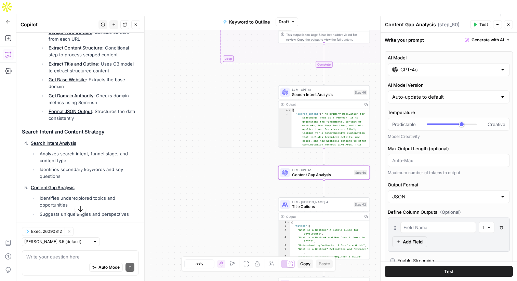
click at [508, 27] on button "Close" at bounding box center [508, 24] width 9 height 9
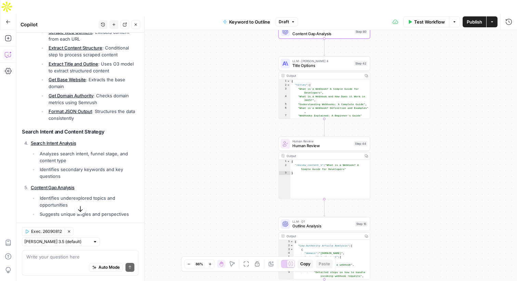
drag, startPoint x: 190, startPoint y: 162, endPoint x: 190, endPoint y: 19, distance: 142.5
click at [190, 30] on div "true false Workflow Set Inputs Inputs LLM · GPT-4o Search Query Step 40 Output …" at bounding box center [266, 162] width 500 height 265
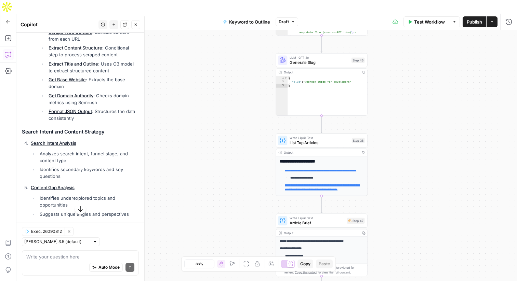
drag, startPoint x: 200, startPoint y: 139, endPoint x: 197, endPoint y: 66, distance: 73.5
click at [197, 66] on div "true false Workflow Set Inputs Inputs LLM · GPT-4o Search Query Step 40 Output …" at bounding box center [266, 162] width 500 height 265
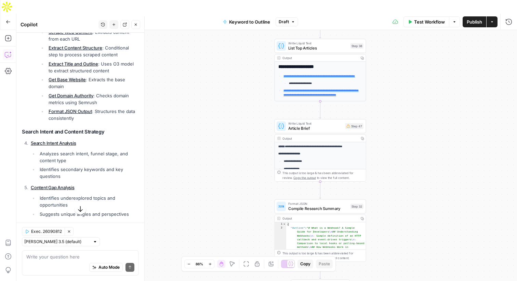
drag, startPoint x: 197, startPoint y: 66, endPoint x: 197, endPoint y: -19, distance: 85.1
click at [197, 0] on html "Webflow New Home Browse Insights Opportunities Your Data Flightpath Recent Grid…" at bounding box center [258, 140] width 517 height 281
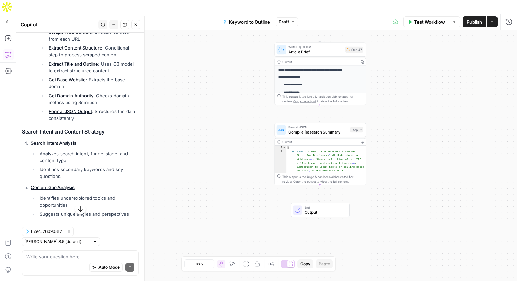
drag, startPoint x: 222, startPoint y: 116, endPoint x: 221, endPoint y: 38, distance: 77.6
click at [221, 38] on div "true false Workflow Set Inputs Inputs LLM · GPT-4o Search Query Step 40 Output …" at bounding box center [266, 162] width 500 height 265
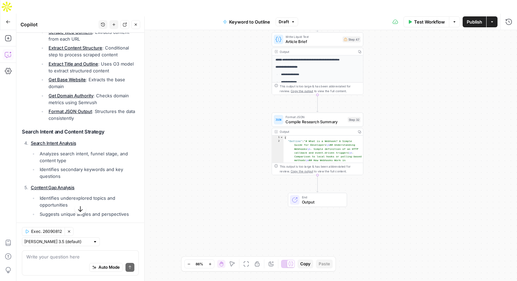
drag, startPoint x: 264, startPoint y: 150, endPoint x: 262, endPoint y: 138, distance: 12.2
click at [262, 138] on div "true false Workflow Set Inputs Inputs LLM · GPT-4o Search Query Step 40 Output …" at bounding box center [266, 162] width 500 height 265
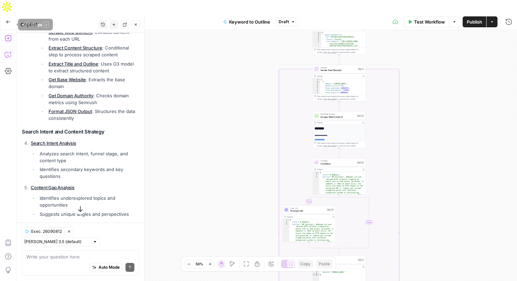
click at [10, 35] on icon "button" at bounding box center [8, 38] width 7 height 7
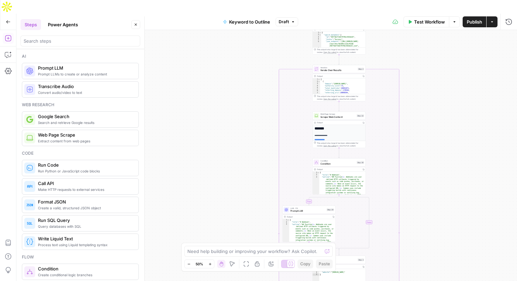
click at [69, 27] on button "Power Agents" at bounding box center [63, 24] width 38 height 11
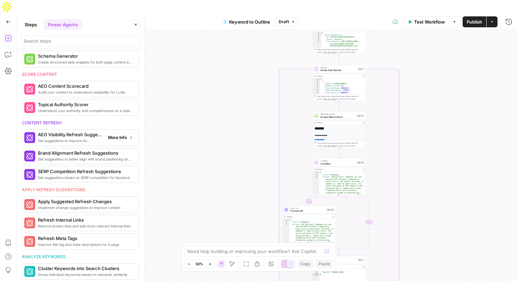
scroll to position [228, 0]
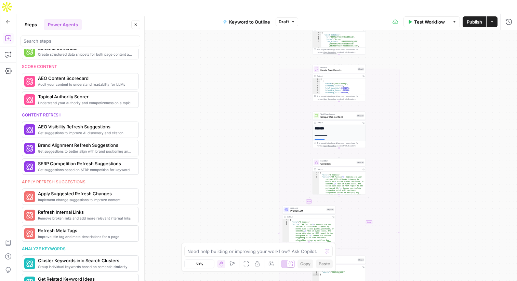
click at [35, 24] on button "Steps" at bounding box center [30, 24] width 20 height 11
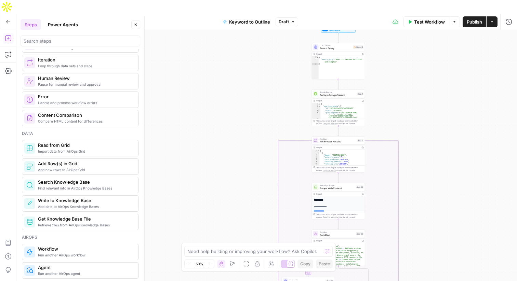
drag, startPoint x: 167, startPoint y: 47, endPoint x: 166, endPoint y: 138, distance: 91.6
click at [166, 138] on div "true false Workflow Set Inputs Inputs LLM · GPT-4o Search Query Step 40 Output …" at bounding box center [266, 162] width 500 height 265
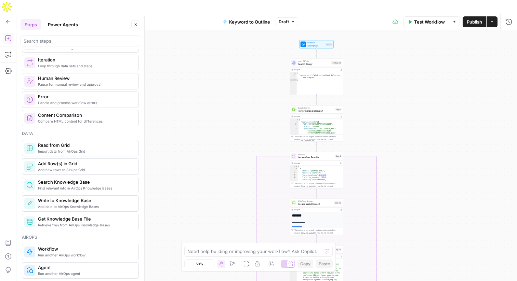
drag, startPoint x: 168, startPoint y: 87, endPoint x: 146, endPoint y: 81, distance: 22.4
click at [146, 81] on body "Webflow New Home Browse Insights Opportunities Your Data Flightpath Recent Grid…" at bounding box center [258, 140] width 517 height 281
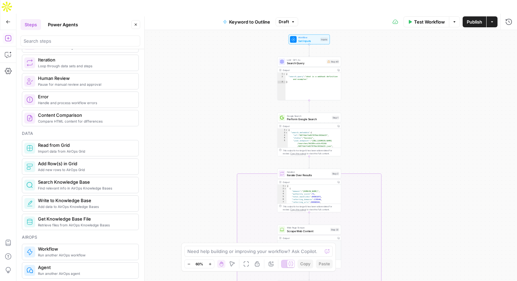
drag, startPoint x: 190, startPoint y: 87, endPoint x: 173, endPoint y: 107, distance: 25.2
click at [173, 107] on div "true false Workflow Set Inputs Inputs LLM · GPT-4o Search Query Step 40 Output …" at bounding box center [266, 162] width 500 height 265
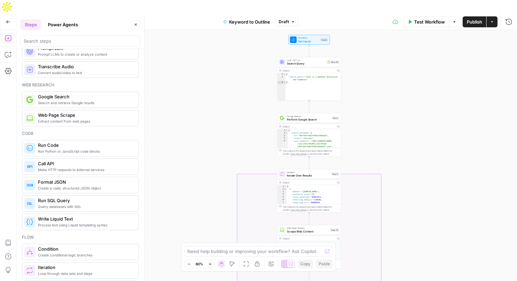
scroll to position [0, 0]
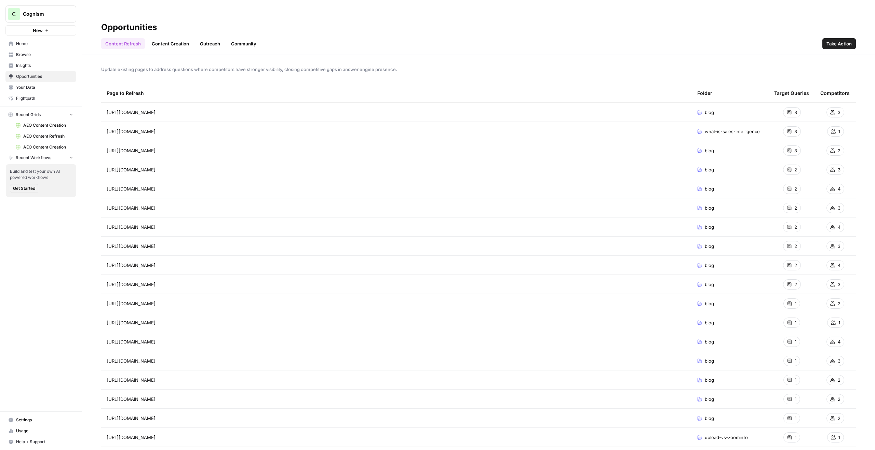
click at [37, 61] on link "Insights" at bounding box center [40, 65] width 71 height 11
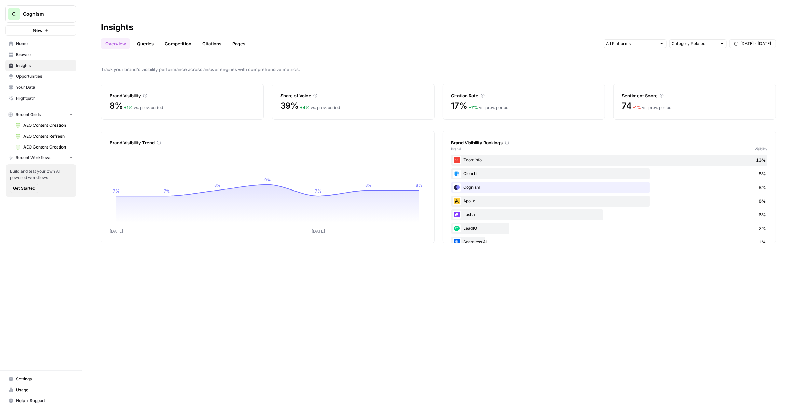
click at [142, 38] on link "Queries" at bounding box center [145, 43] width 25 height 11
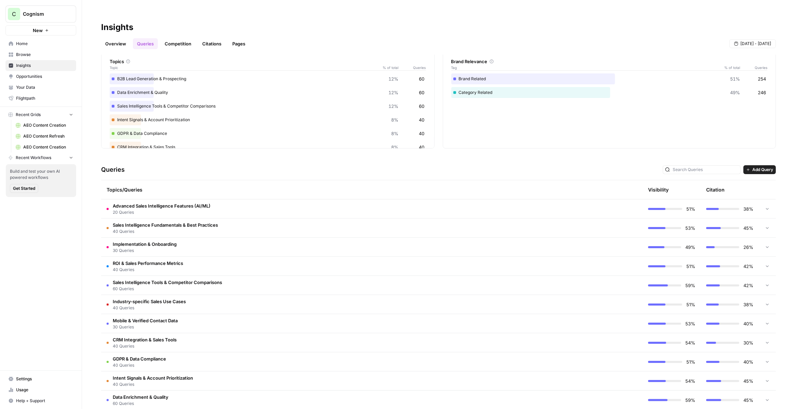
scroll to position [51, 0]
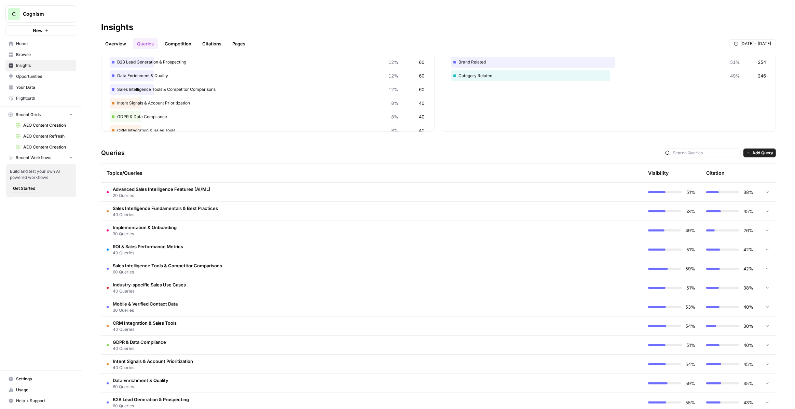
click at [206, 240] on td "ROI & Sales Performance Metrics 40 Queries" at bounding box center [342, 249] width 483 height 19
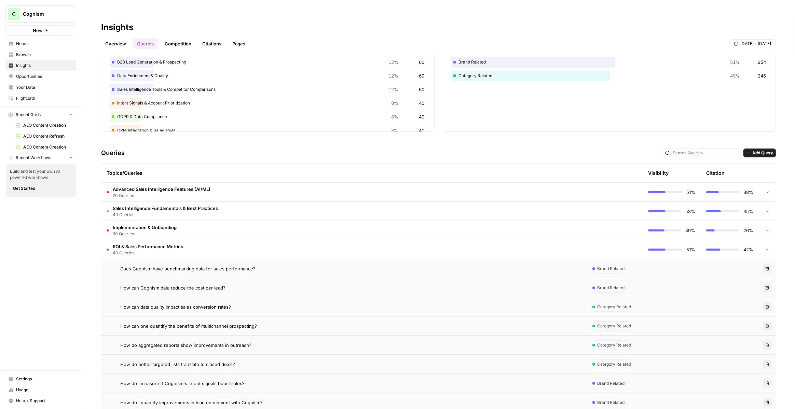
scroll to position [91, 0]
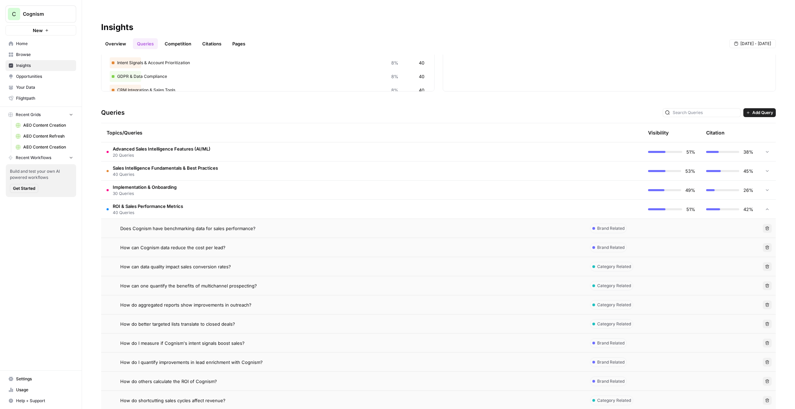
click at [202, 244] on span "How can Cognism data reduce the cost per lead?" at bounding box center [172, 247] width 105 height 7
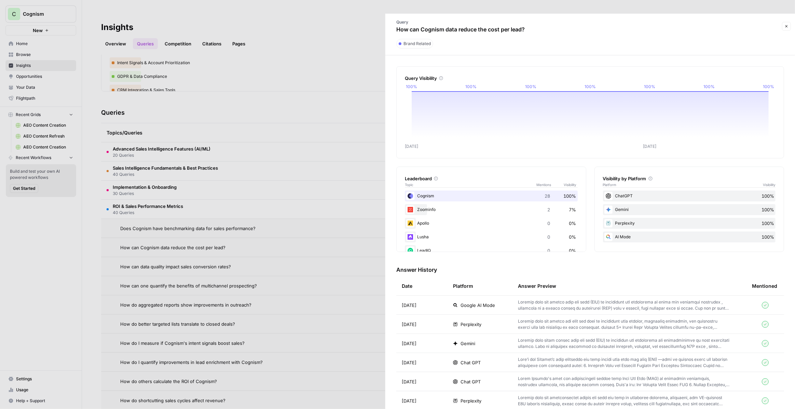
scroll to position [5, 0]
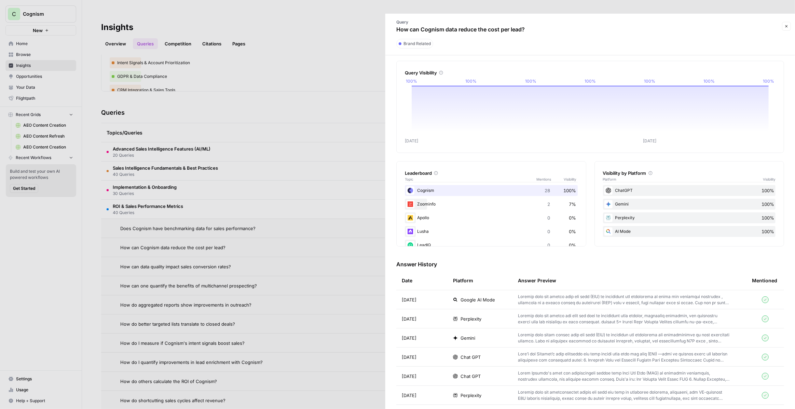
click at [474, 297] on span "Google AI Mode" at bounding box center [478, 300] width 35 height 7
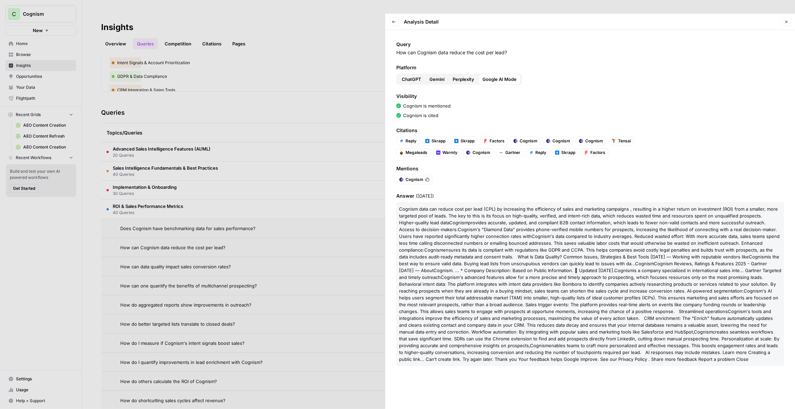
click at [467, 76] on span "Perplexity" at bounding box center [464, 79] width 22 height 7
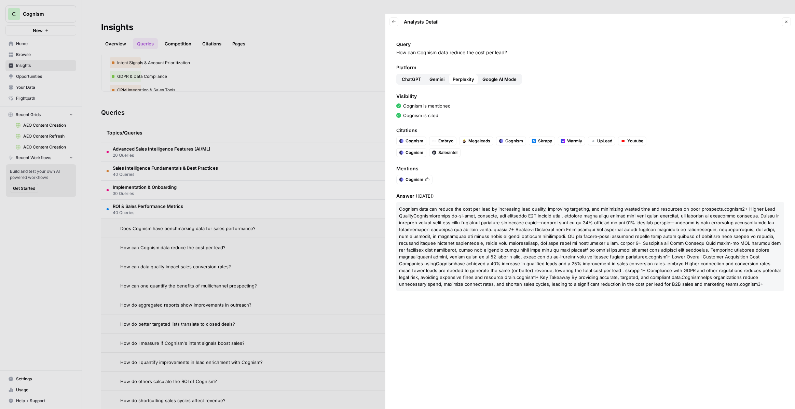
click at [436, 76] on span "Gemini" at bounding box center [436, 79] width 15 height 7
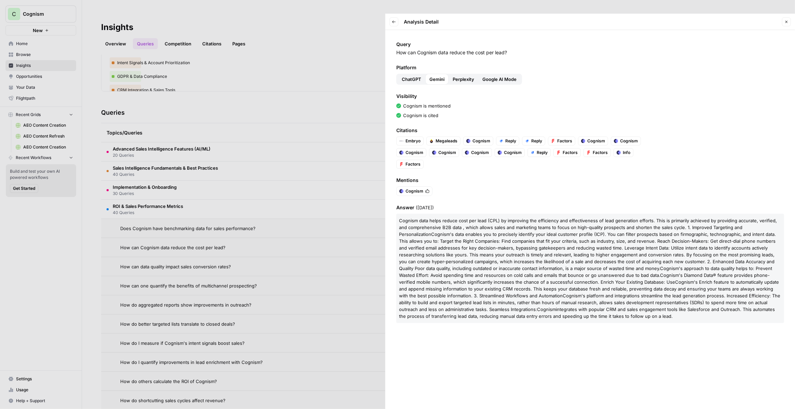
click at [407, 76] on span "ChatGPT" at bounding box center [411, 79] width 19 height 7
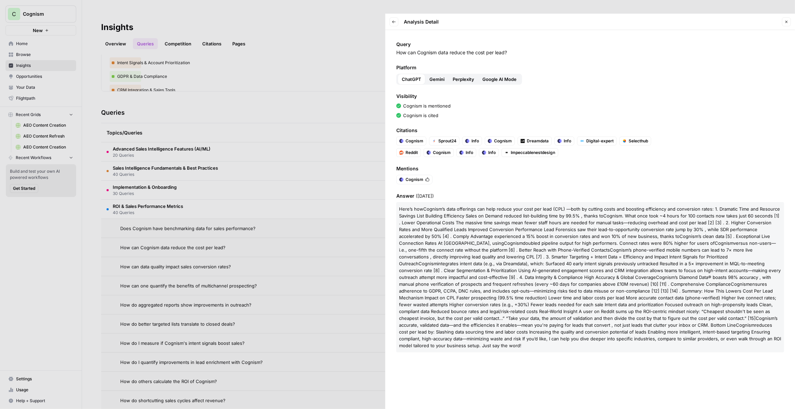
click at [297, 118] on div at bounding box center [397, 204] width 795 height 409
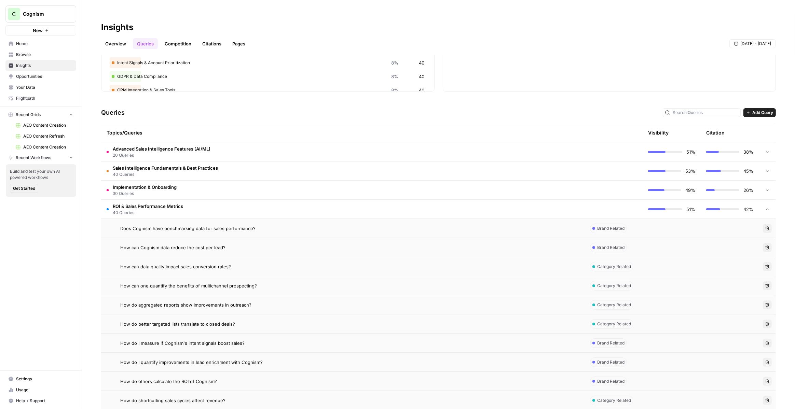
click at [27, 75] on span "Opportunities" at bounding box center [44, 76] width 57 height 6
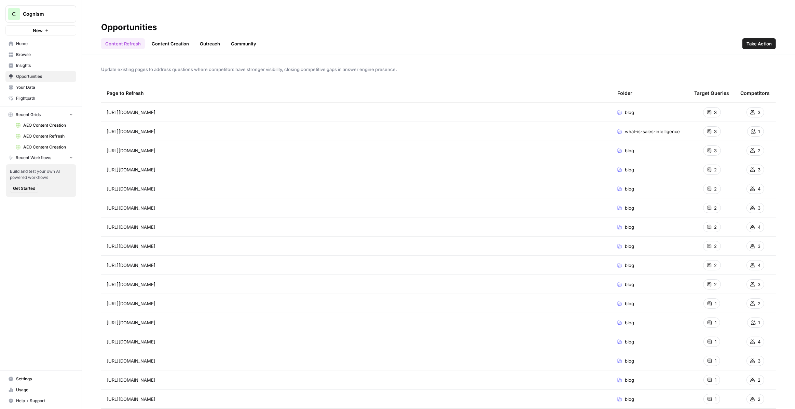
click at [170, 38] on link "Content Creation" at bounding box center [170, 43] width 45 height 11
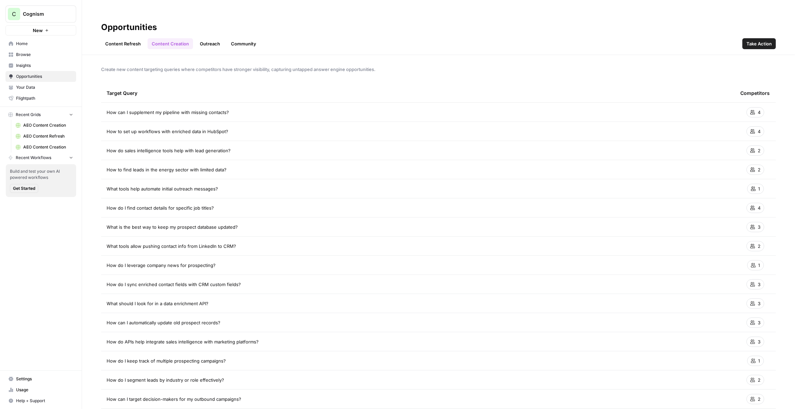
click at [758, 40] on span "Take Action" at bounding box center [758, 43] width 25 height 7
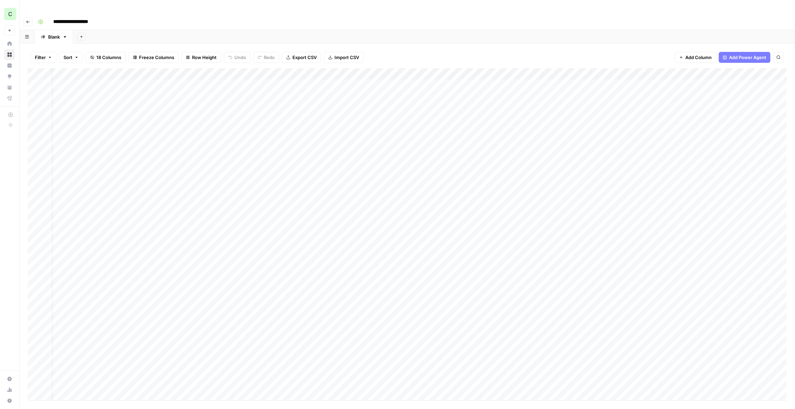
scroll to position [0, 41]
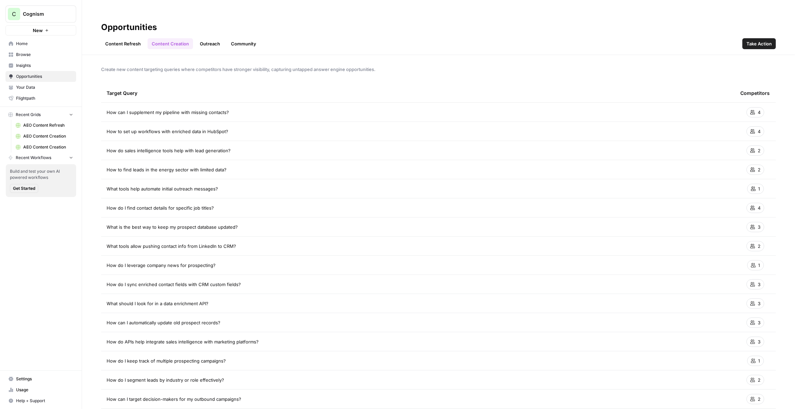
click at [22, 65] on span "Insights" at bounding box center [44, 66] width 57 height 6
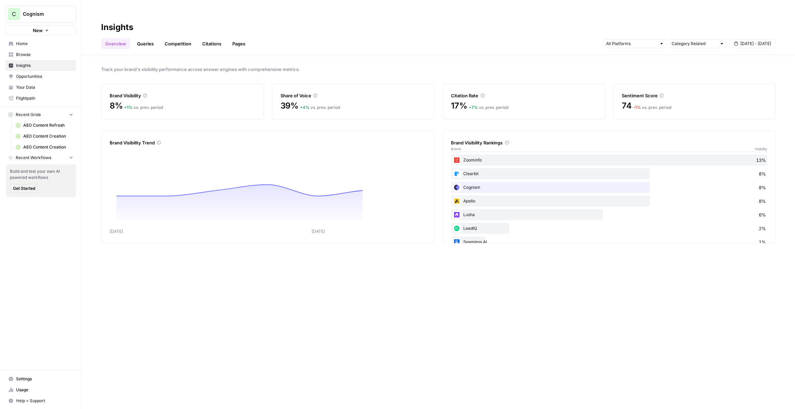
click at [146, 38] on link "Queries" at bounding box center [145, 43] width 25 height 11
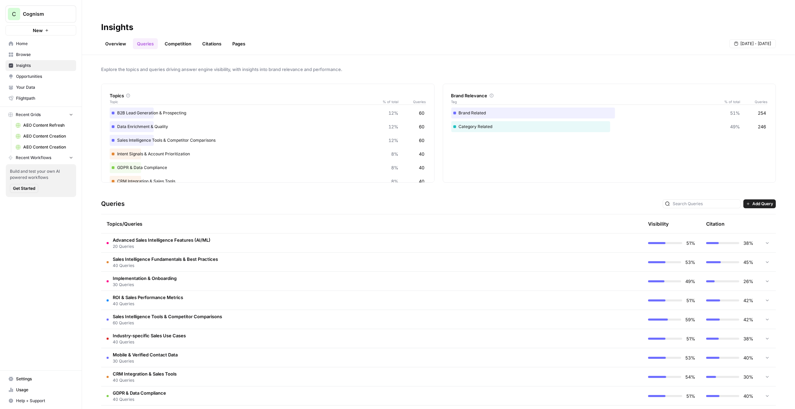
click at [770, 234] on div at bounding box center [767, 243] width 6 height 19
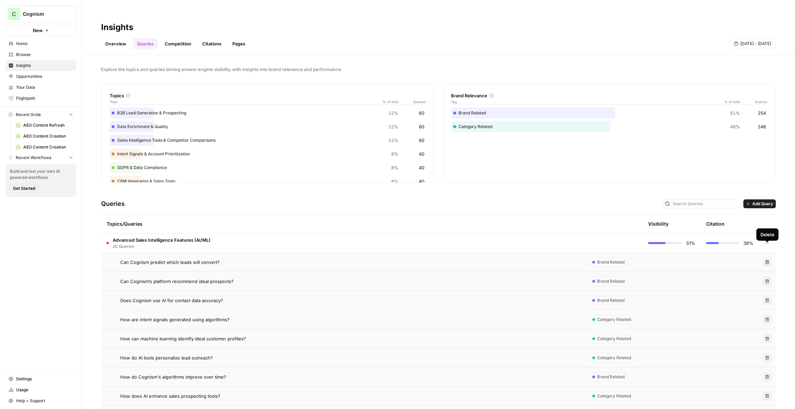
click at [760, 201] on span "Add Query" at bounding box center [762, 204] width 21 height 6
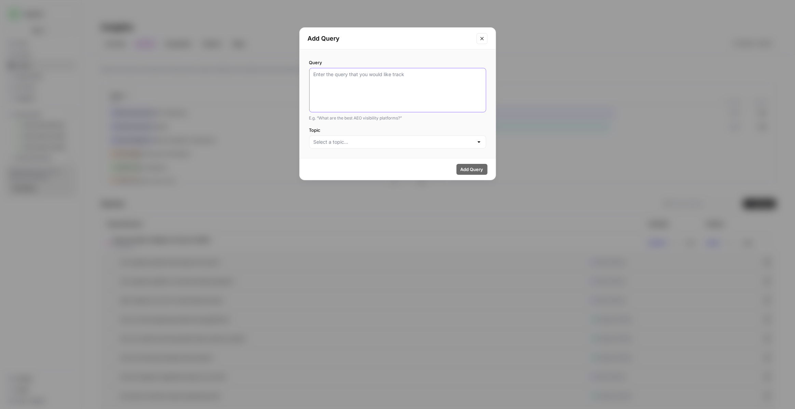
click at [423, 90] on textarea "Query" at bounding box center [398, 90] width 168 height 38
click at [415, 148] on div at bounding box center [397, 142] width 177 height 13
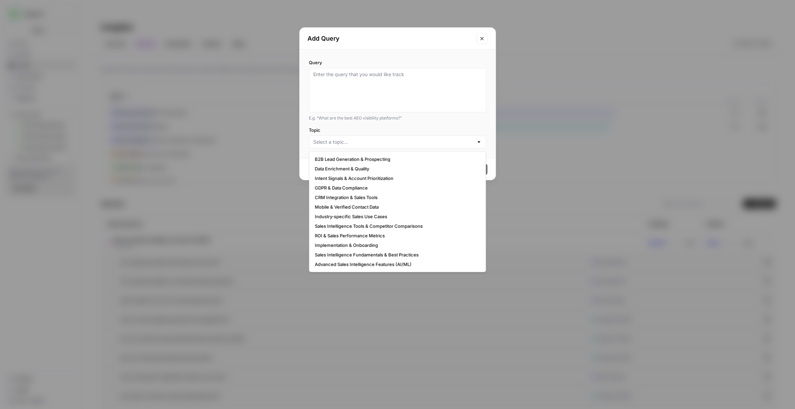
click at [485, 34] on button "Close modal" at bounding box center [482, 38] width 11 height 11
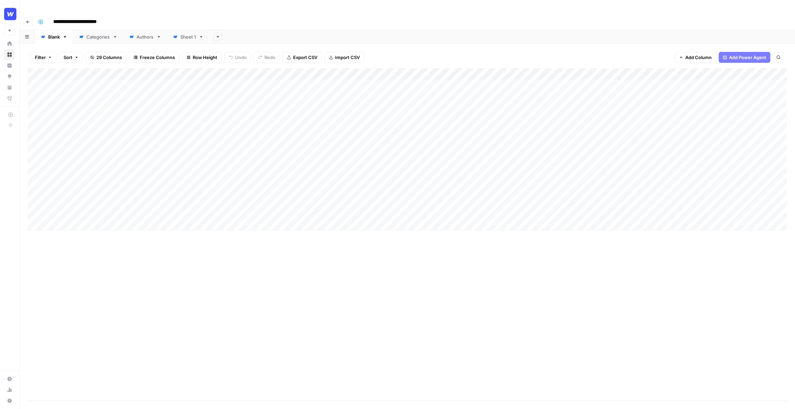
click at [316, 68] on div "Add Column" at bounding box center [407, 149] width 759 height 162
click at [277, 125] on span "Edit Workflow" at bounding box center [283, 127] width 60 height 7
click at [550, 83] on div "Add Column" at bounding box center [407, 149] width 759 height 162
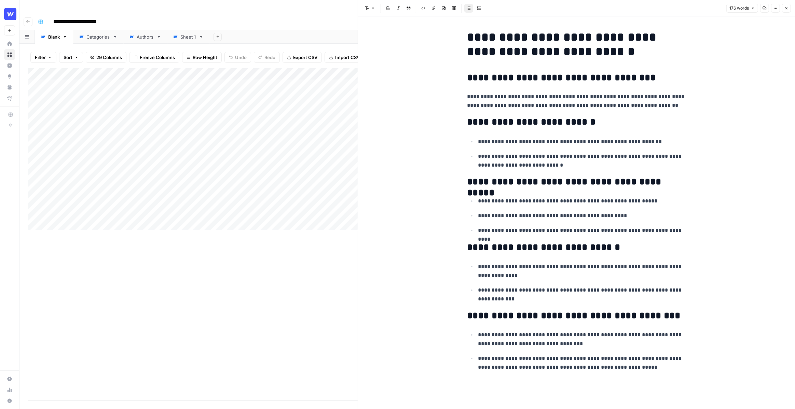
click at [786, 9] on icon "button" at bounding box center [786, 8] width 4 height 4
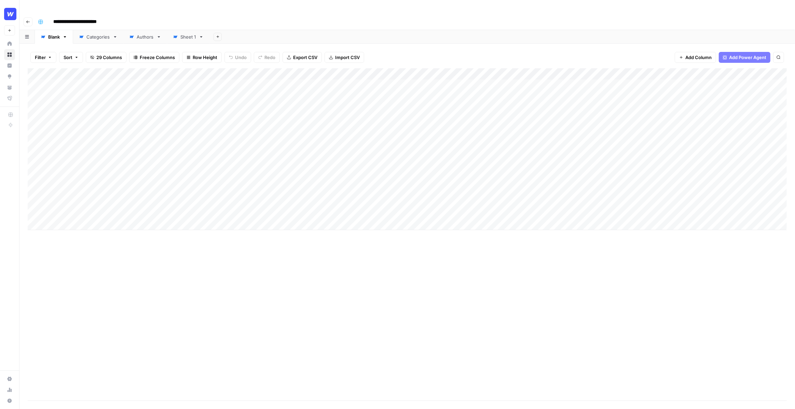
click at [315, 68] on div "Add Column" at bounding box center [407, 149] width 759 height 162
click at [324, 72] on div "Add Column" at bounding box center [407, 149] width 759 height 162
click at [325, 71] on div "Add Column" at bounding box center [407, 149] width 759 height 162
drag, startPoint x: 330, startPoint y: 75, endPoint x: 330, endPoint y: 123, distance: 47.8
click at [330, 123] on div "Add Column" at bounding box center [407, 149] width 759 height 162
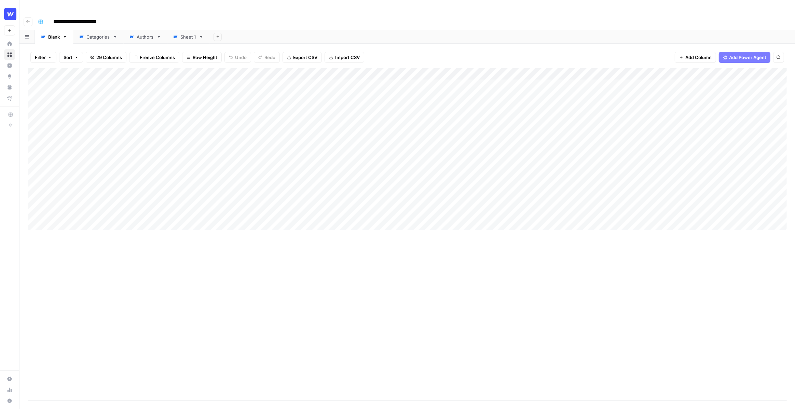
click at [318, 68] on div "Add Column" at bounding box center [407, 149] width 759 height 162
click at [314, 92] on icon "button" at bounding box center [314, 93] width 1 height 2
click at [448, 46] on div "Filter Sort 29 Columns Freeze Columns Row Height Undo Redo Export CSV Import CS…" at bounding box center [407, 57] width 759 height 22
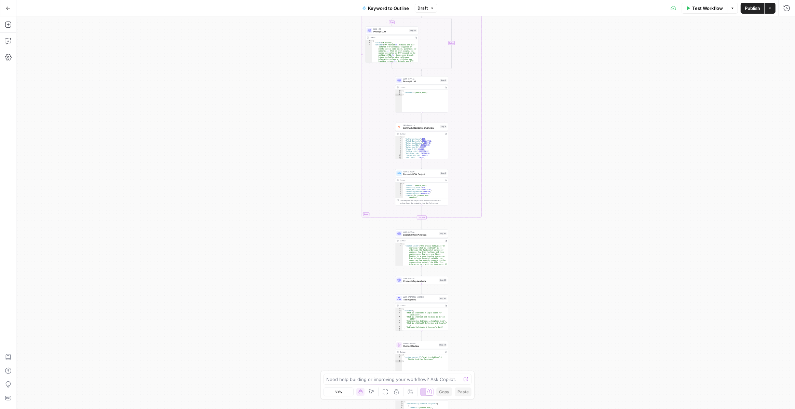
drag, startPoint x: 478, startPoint y: 92, endPoint x: 480, endPoint y: 111, distance: 19.2
click at [480, 111] on div "true false Workflow Set Inputs Inputs LLM · GPT-4o Search Query Step 40 Output …" at bounding box center [405, 212] width 779 height 393
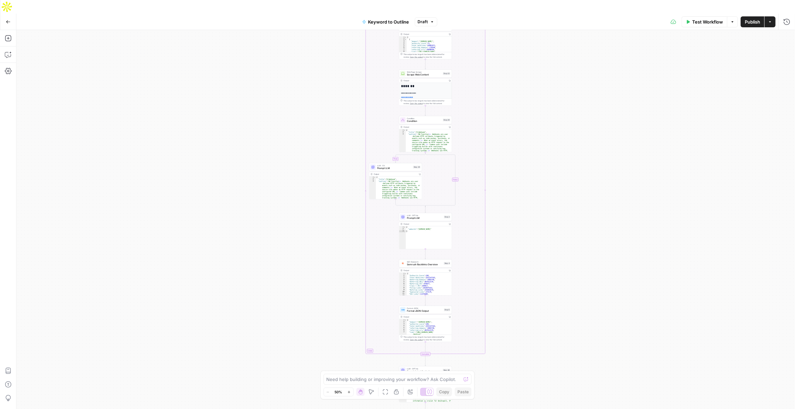
drag, startPoint x: 500, startPoint y: 106, endPoint x: 503, endPoint y: 264, distance: 158.2
click at [503, 264] on div "true false Workflow Set Inputs Inputs LLM · GPT-4o Search Query Step 40 Output …" at bounding box center [405, 226] width 779 height 393
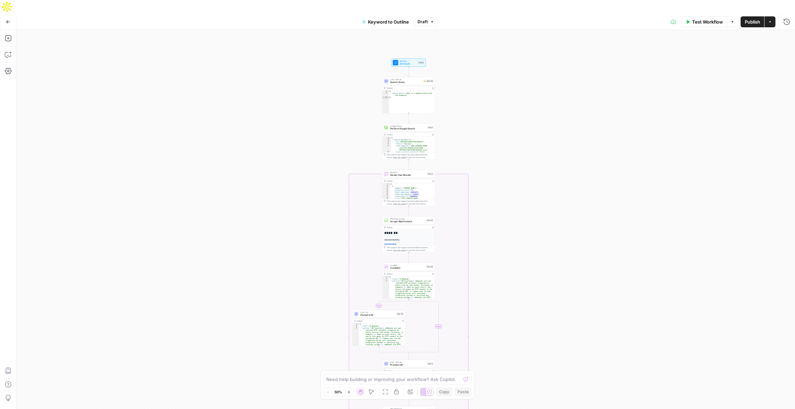
drag, startPoint x: 497, startPoint y: 149, endPoint x: 478, endPoint y: 257, distance: 109.3
click at [478, 257] on div "true false Workflow Set Inputs Inputs LLM · GPT-4o Search Query Step 40 Output …" at bounding box center [405, 226] width 779 height 393
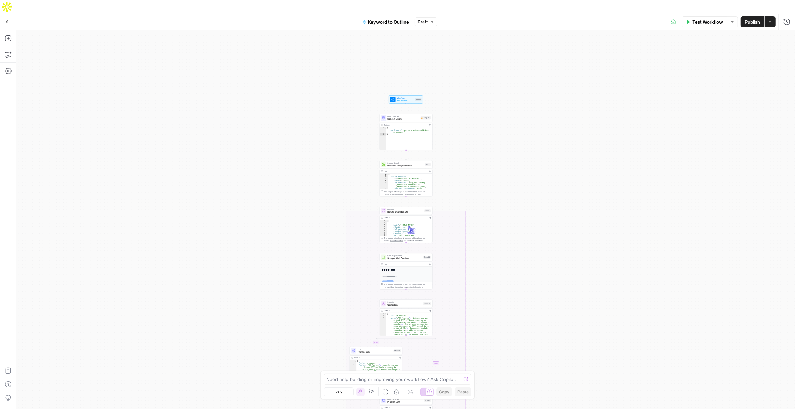
drag, startPoint x: 479, startPoint y: 124, endPoint x: 479, endPoint y: 157, distance: 33.5
click at [479, 157] on div "true false Workflow Set Inputs Inputs LLM · GPT-4o Search Query Step 40 Output …" at bounding box center [405, 226] width 779 height 393
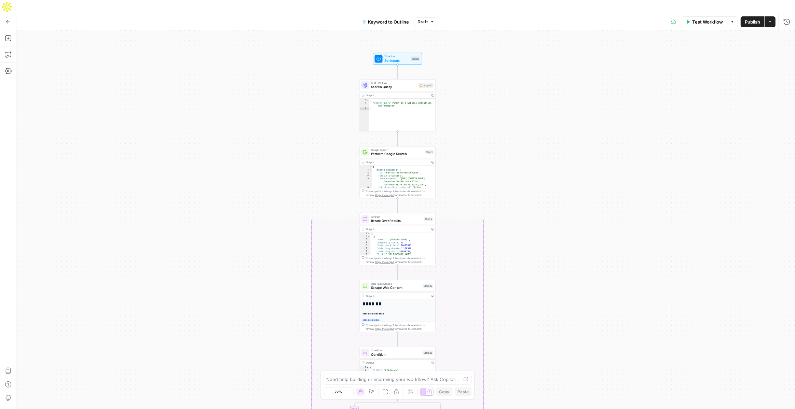
drag, startPoint x: 509, startPoint y: 136, endPoint x: 501, endPoint y: 151, distance: 17.3
click at [501, 151] on div "true false Workflow Set Inputs Inputs LLM · GPT-4o Search Query Step 40 Output …" at bounding box center [405, 226] width 779 height 393
click at [8, 51] on icon "button" at bounding box center [8, 54] width 7 height 7
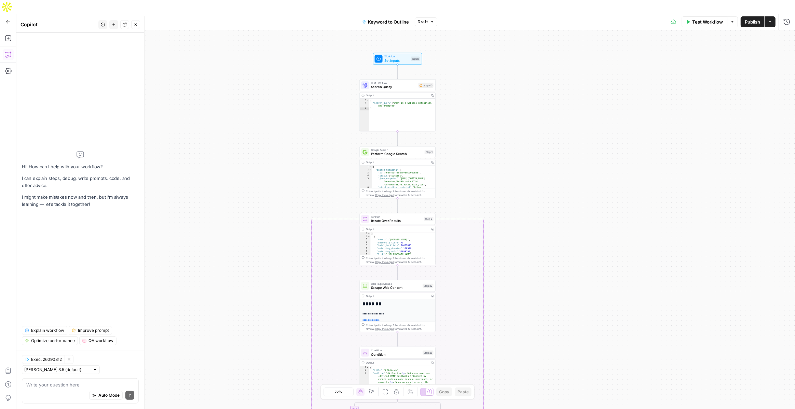
click at [52, 334] on span "Explain workflow" at bounding box center [47, 331] width 33 height 6
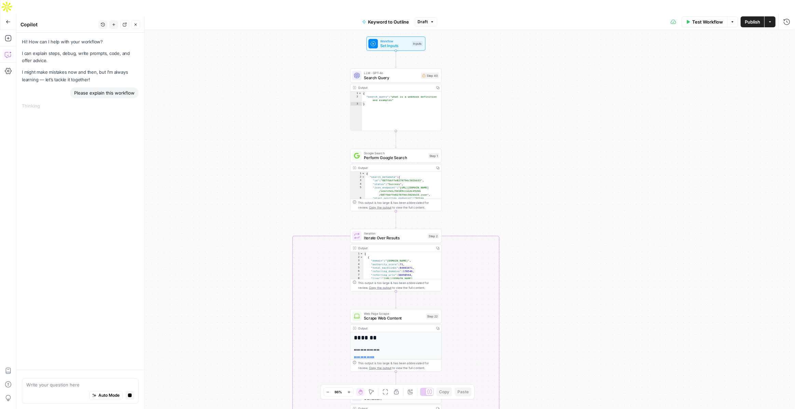
drag, startPoint x: 483, startPoint y: 78, endPoint x: 483, endPoint y: 101, distance: 23.2
click at [483, 101] on div "true false Workflow Set Inputs Inputs LLM · GPT-4o Search Query Step 40 Output …" at bounding box center [405, 226] width 779 height 393
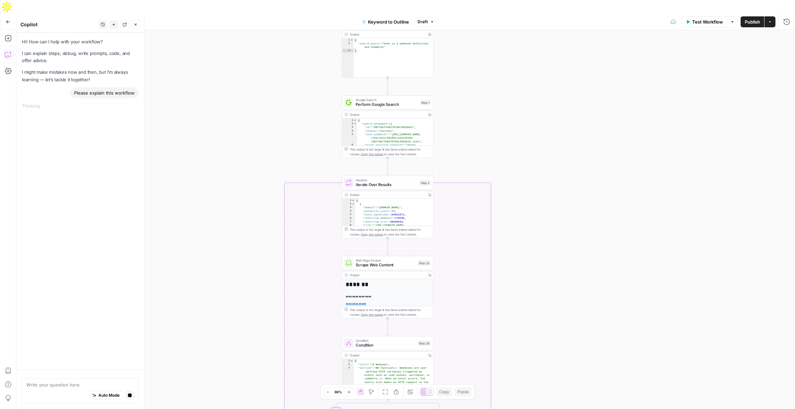
drag, startPoint x: 483, startPoint y: 201, endPoint x: 474, endPoint y: 137, distance: 64.5
click at [474, 137] on div "true false Workflow Set Inputs Inputs LLM · GPT-4o Search Query Step 40 Output …" at bounding box center [405, 226] width 779 height 393
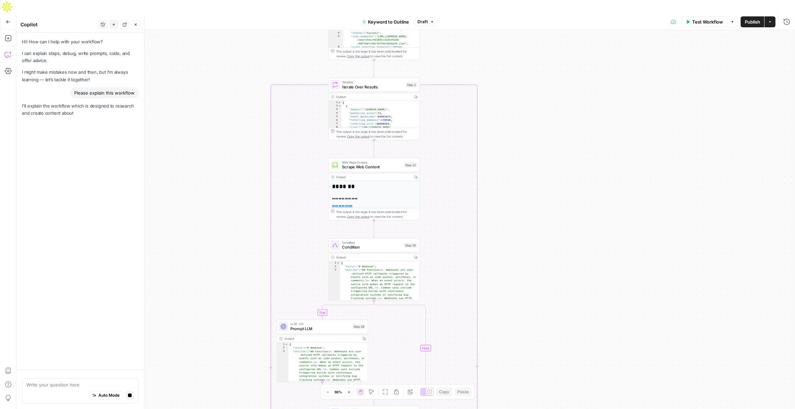
drag, startPoint x: 518, startPoint y: 257, endPoint x: 505, endPoint y: 164, distance: 94.1
click at [505, 164] on div "true false Workflow Set Inputs Inputs LLM · GPT-4o Search Query Step 40 Output …" at bounding box center [405, 226] width 779 height 393
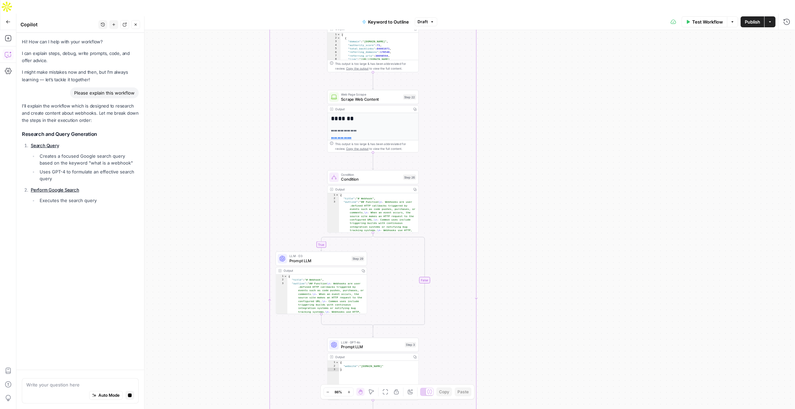
drag, startPoint x: 525, startPoint y: 217, endPoint x: 524, endPoint y: 149, distance: 68.0
click at [524, 149] on div "true false Workflow Set Inputs Inputs LLM · GPT-4o Search Query Step 40 Output …" at bounding box center [405, 226] width 779 height 393
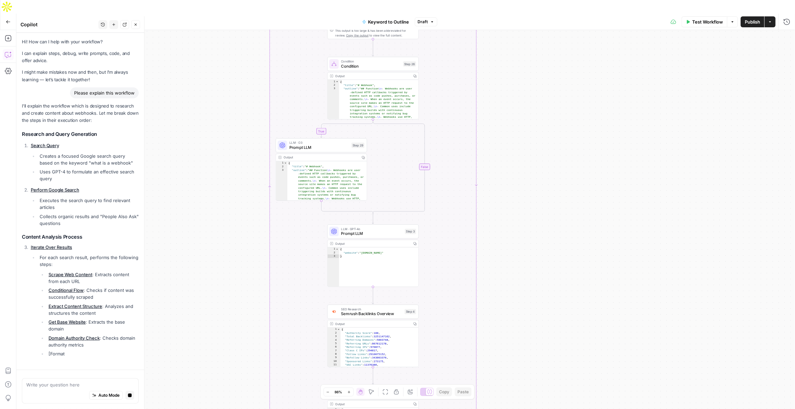
drag, startPoint x: 498, startPoint y: 259, endPoint x: 498, endPoint y: 144, distance: 114.8
click at [498, 144] on div "true false Workflow Set Inputs Inputs LLM · GPT-4o Search Query Step 40 Output …" at bounding box center [405, 226] width 779 height 393
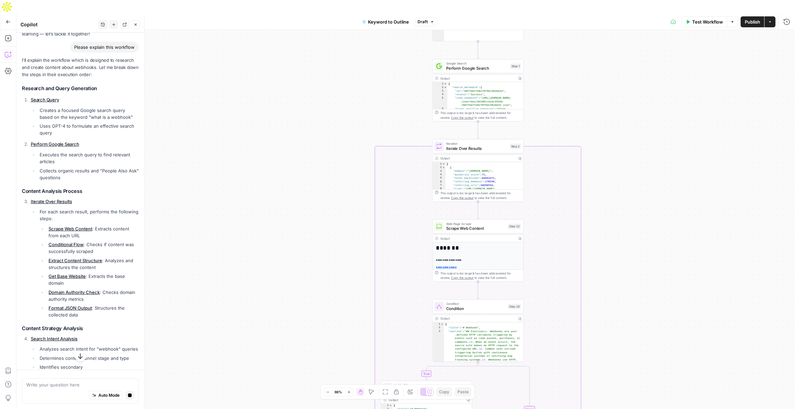
scroll to position [32, 0]
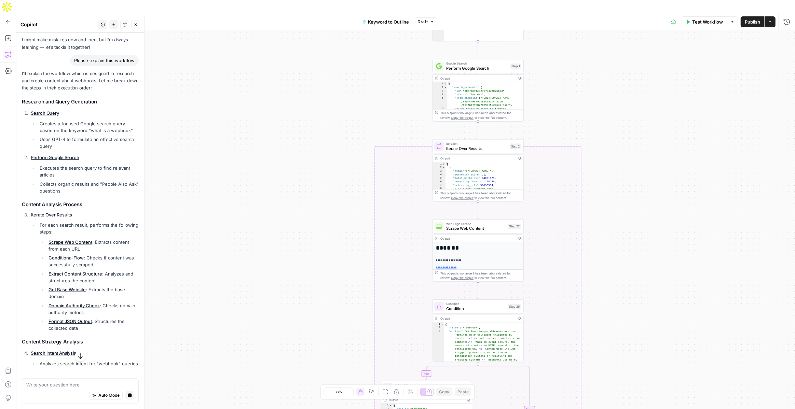
click at [74, 304] on link "Domain Authority Check" at bounding box center [74, 305] width 51 height 5
click at [294, 167] on div "true false Workflow Set Inputs Inputs LLM · GPT-4o Search Query Step 40 Output …" at bounding box center [405, 226] width 779 height 393
click at [294, 74] on div "true false Workflow Set Inputs Inputs LLM · GPT-4o Search Query Step 40 Output …" at bounding box center [405, 226] width 779 height 393
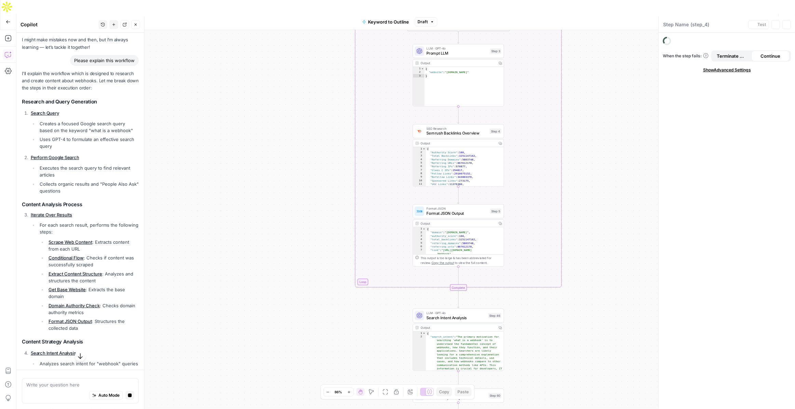
drag, startPoint x: 304, startPoint y: 117, endPoint x: 304, endPoint y: 136, distance: 19.5
click at [304, 117] on div "true false Workflow Set Inputs Inputs LLM · GPT-4o Search Query Step 40 Output …" at bounding box center [405, 226] width 779 height 393
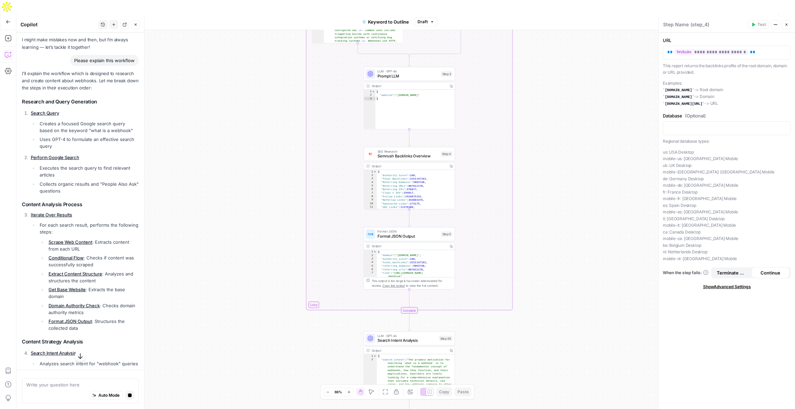
drag, startPoint x: 286, startPoint y: 102, endPoint x: 394, endPoint y: 140, distance: 114.0
click at [286, 102] on div "true false Workflow Set Inputs Inputs LLM · GPT-4o Search Query Step 40 Output …" at bounding box center [405, 226] width 779 height 393
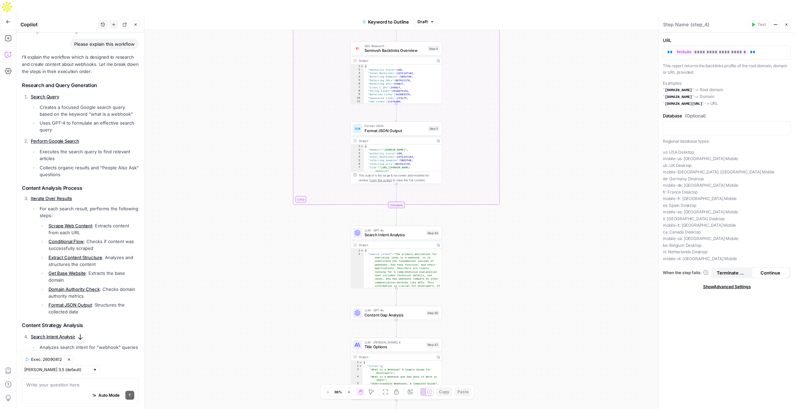
drag, startPoint x: 545, startPoint y: 278, endPoint x: 530, endPoint y: 163, distance: 115.7
click at [530, 163] on div "true false Workflow Set Inputs Inputs LLM · GPT-4o Search Query Step 40 Output …" at bounding box center [405, 226] width 779 height 393
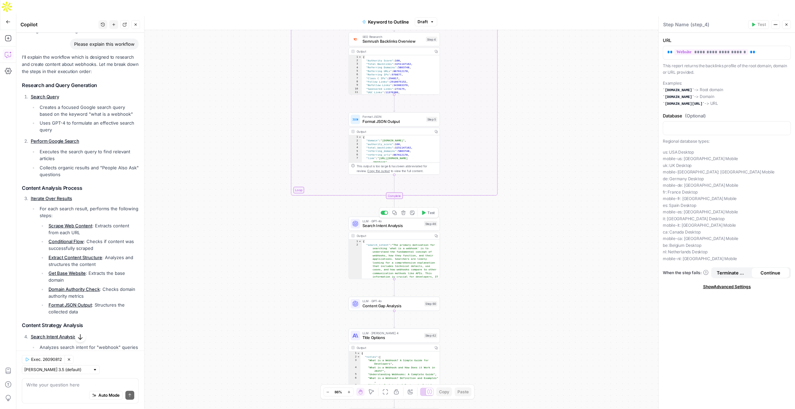
click at [392, 223] on span "Search Intent Analysis" at bounding box center [391, 226] width 59 height 6
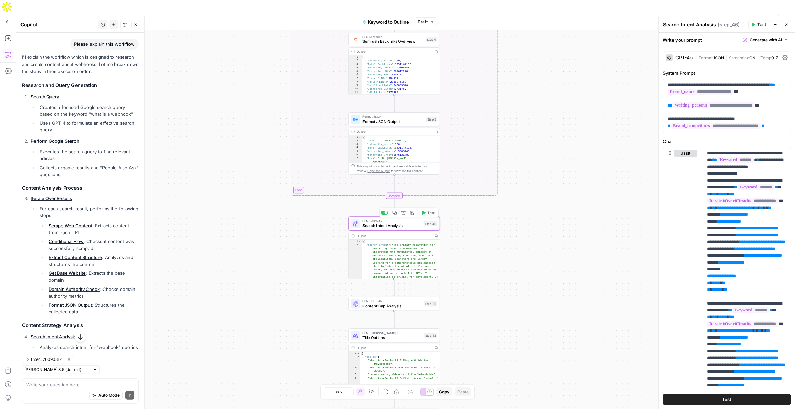
type textarea "Search Intent Analysis"
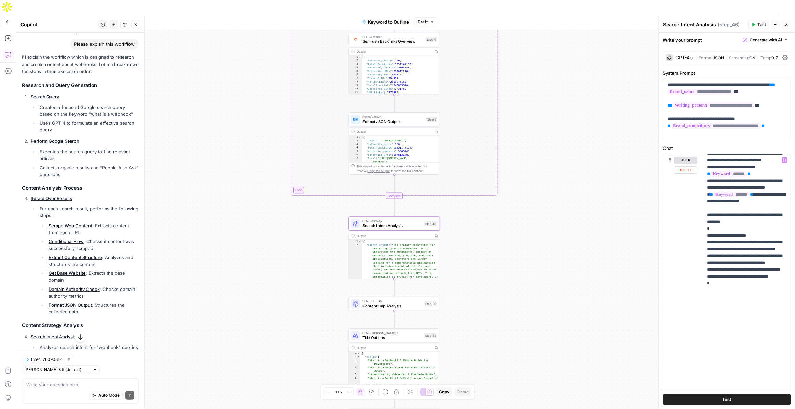
scroll to position [410, 0]
click at [389, 303] on span "Content Gap Analysis" at bounding box center [391, 306] width 59 height 6
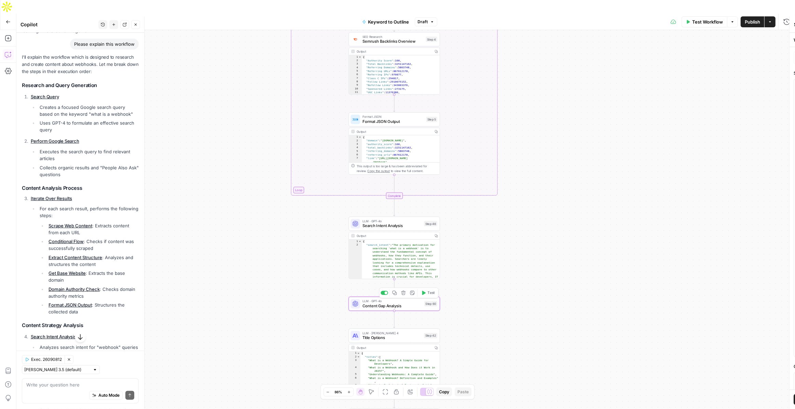
type textarea "Content Gap Analysis"
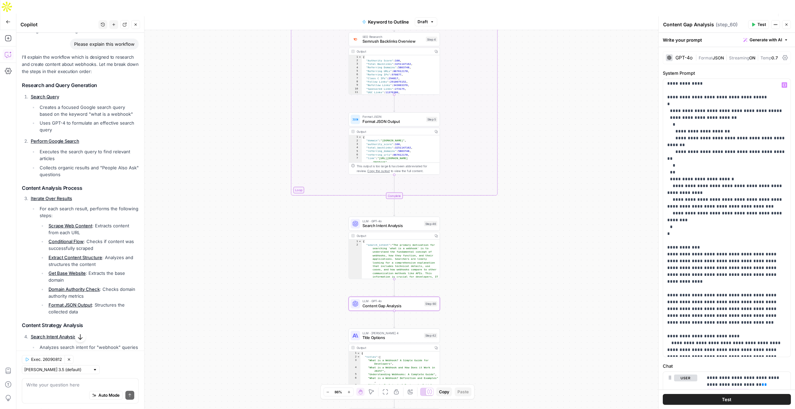
scroll to position [0, 0]
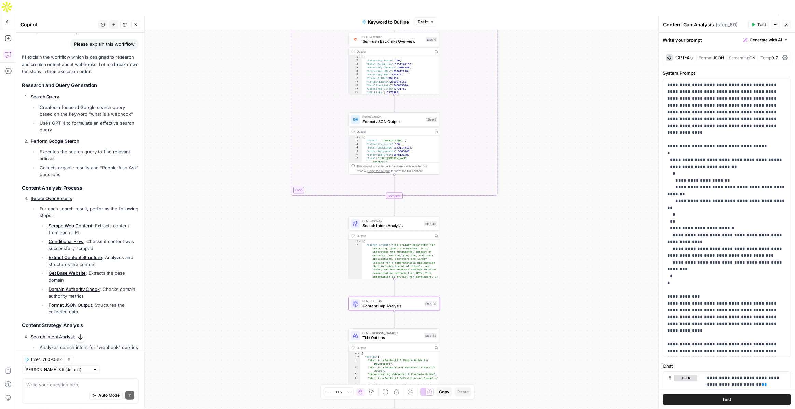
click at [676, 56] on div "GPT-4o" at bounding box center [683, 57] width 17 height 5
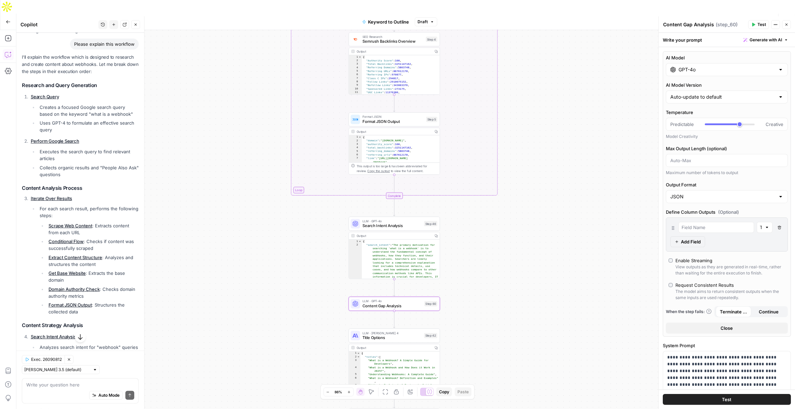
click at [703, 71] on input "GPT-4o" at bounding box center [726, 69] width 97 height 7
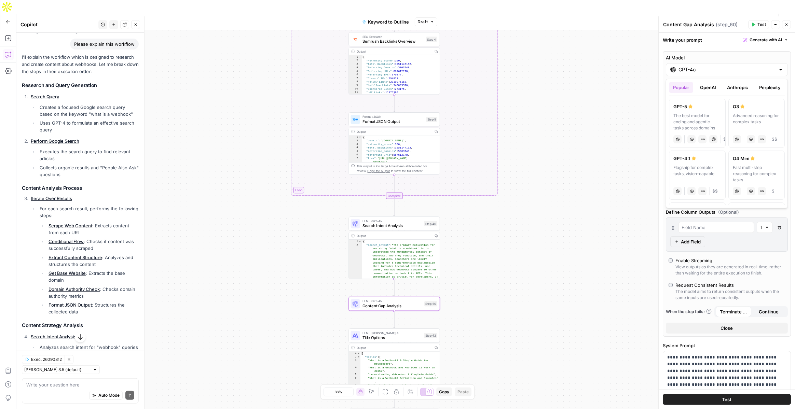
click at [712, 86] on button "OpenAI" at bounding box center [708, 87] width 24 height 11
click at [742, 87] on button "Anthropic" at bounding box center [737, 87] width 29 height 11
click at [774, 85] on button "Perplexity" at bounding box center [770, 87] width 30 height 11
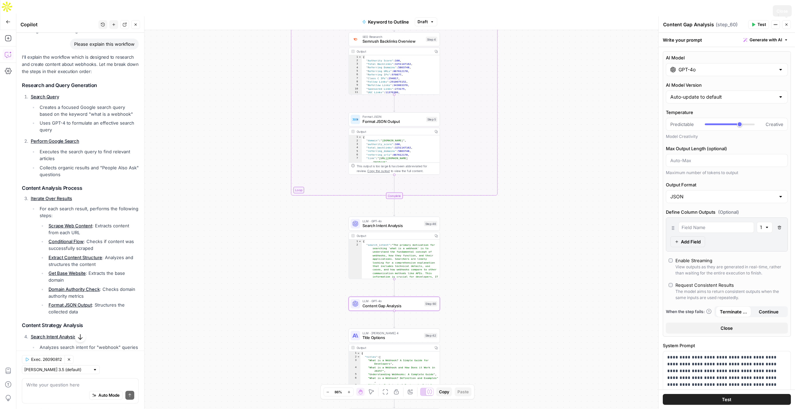
click at [784, 23] on button "Close" at bounding box center [786, 24] width 9 height 9
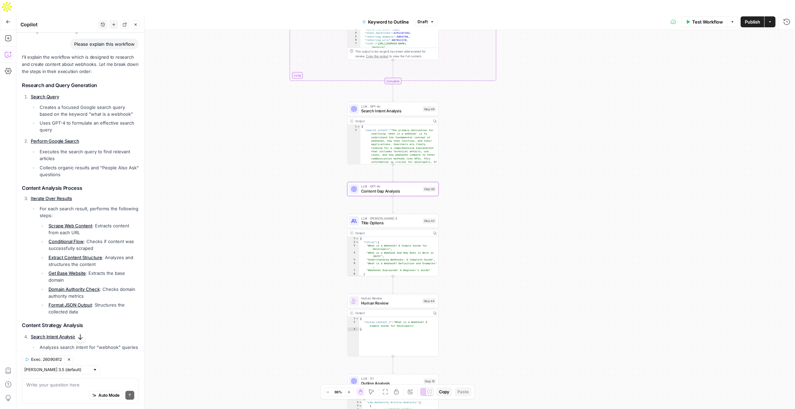
drag, startPoint x: 572, startPoint y: 162, endPoint x: 571, endPoint y: 46, distance: 115.1
click at [571, 46] on div "true false Workflow Set Inputs Inputs LLM · GPT-4o Search Query Step 40 Output …" at bounding box center [405, 226] width 779 height 393
drag, startPoint x: 487, startPoint y: 200, endPoint x: 487, endPoint y: 161, distance: 38.3
click at [487, 161] on div "true false Workflow Set Inputs Inputs LLM · GPT-4o Search Query Step 40 Output …" at bounding box center [405, 226] width 779 height 393
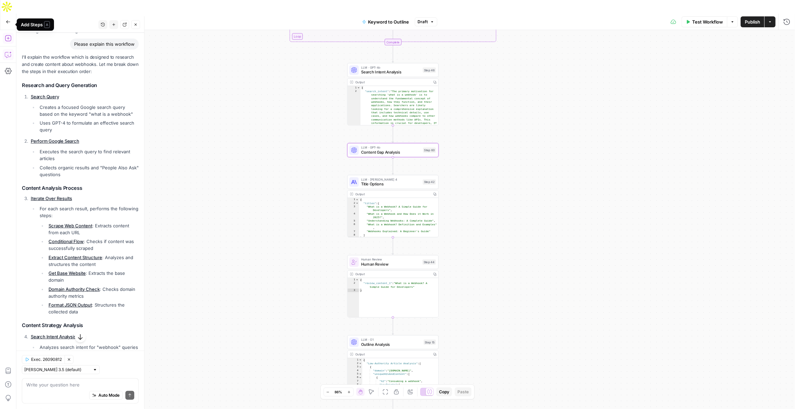
click at [6, 35] on icon "button" at bounding box center [8, 38] width 7 height 7
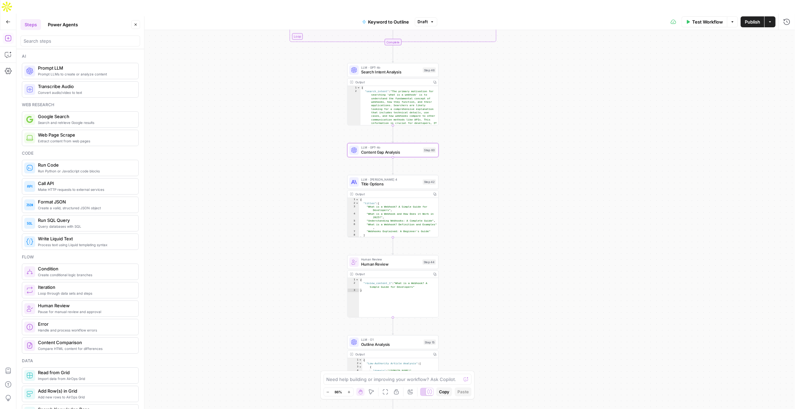
click at [60, 24] on button "Power Agents" at bounding box center [63, 24] width 38 height 11
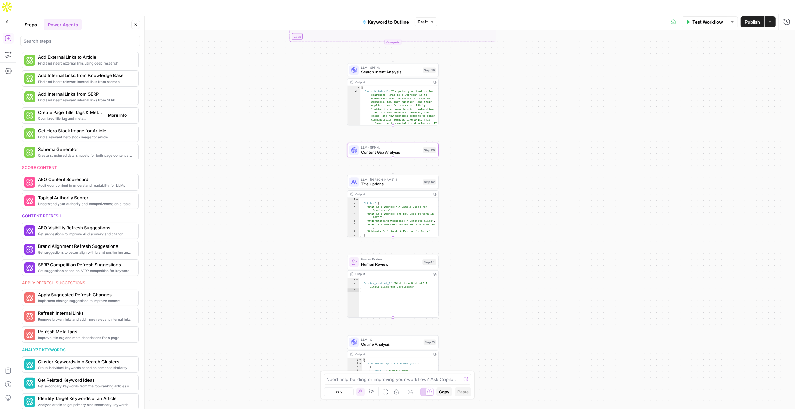
scroll to position [110, 0]
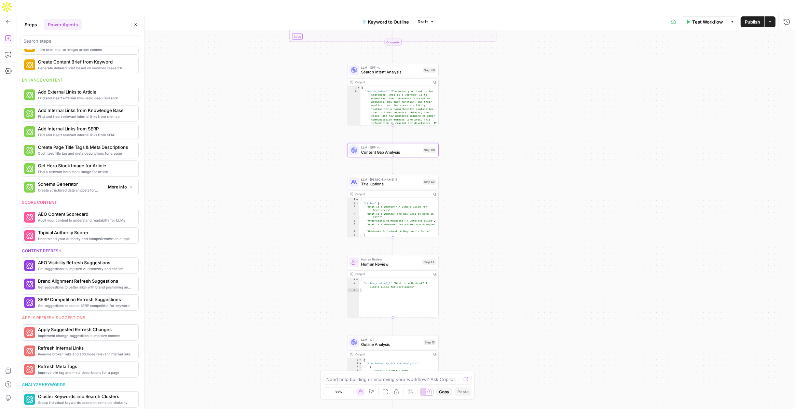
click at [61, 189] on span "Create structured data snippets for both page content and images" at bounding box center [70, 190] width 65 height 5
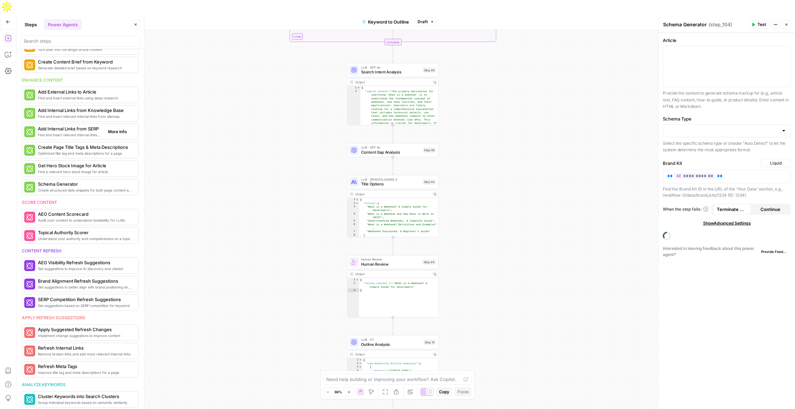
scroll to position [90, 0]
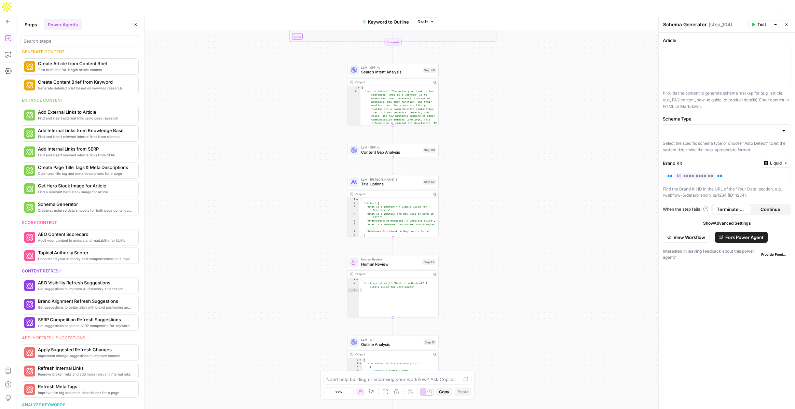
click at [788, 24] on icon "button" at bounding box center [786, 25] width 4 height 4
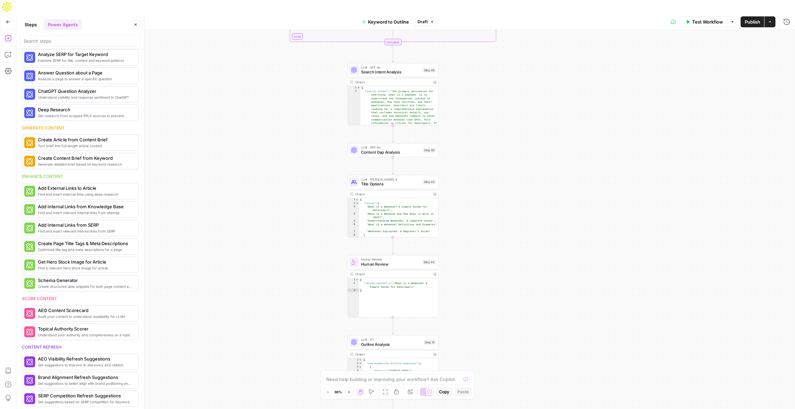
scroll to position [0, 0]
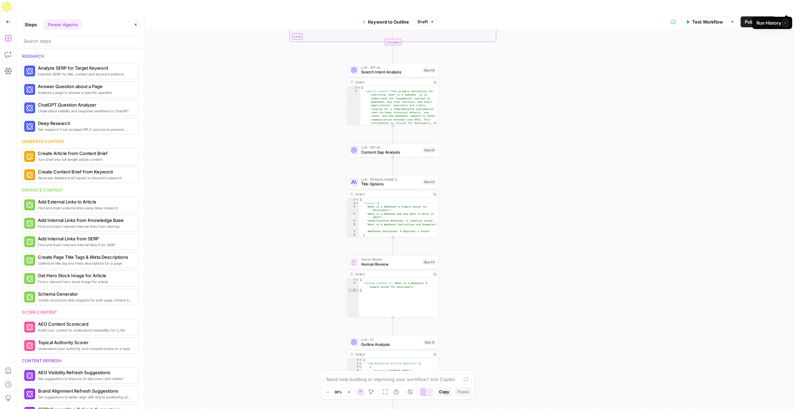
click at [788, 18] on icon "button" at bounding box center [786, 21] width 7 height 7
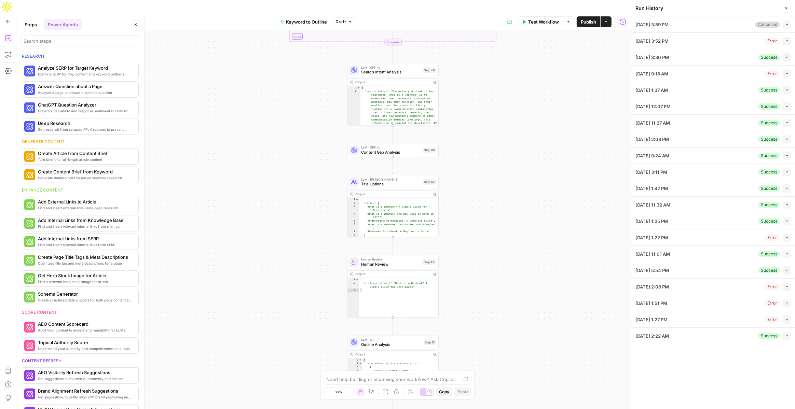
click at [786, 55] on icon "button" at bounding box center [787, 57] width 4 height 4
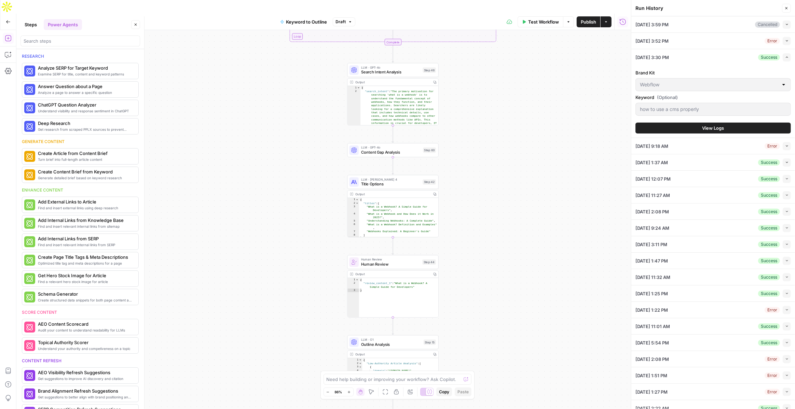
click at [703, 126] on span "View Logs" at bounding box center [713, 128] width 22 height 7
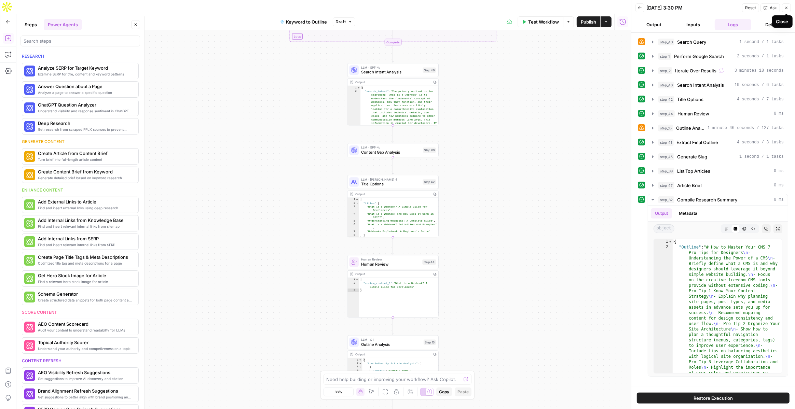
click at [785, 8] on icon "button" at bounding box center [786, 8] width 4 height 4
